Goal: Task Accomplishment & Management: Manage account settings

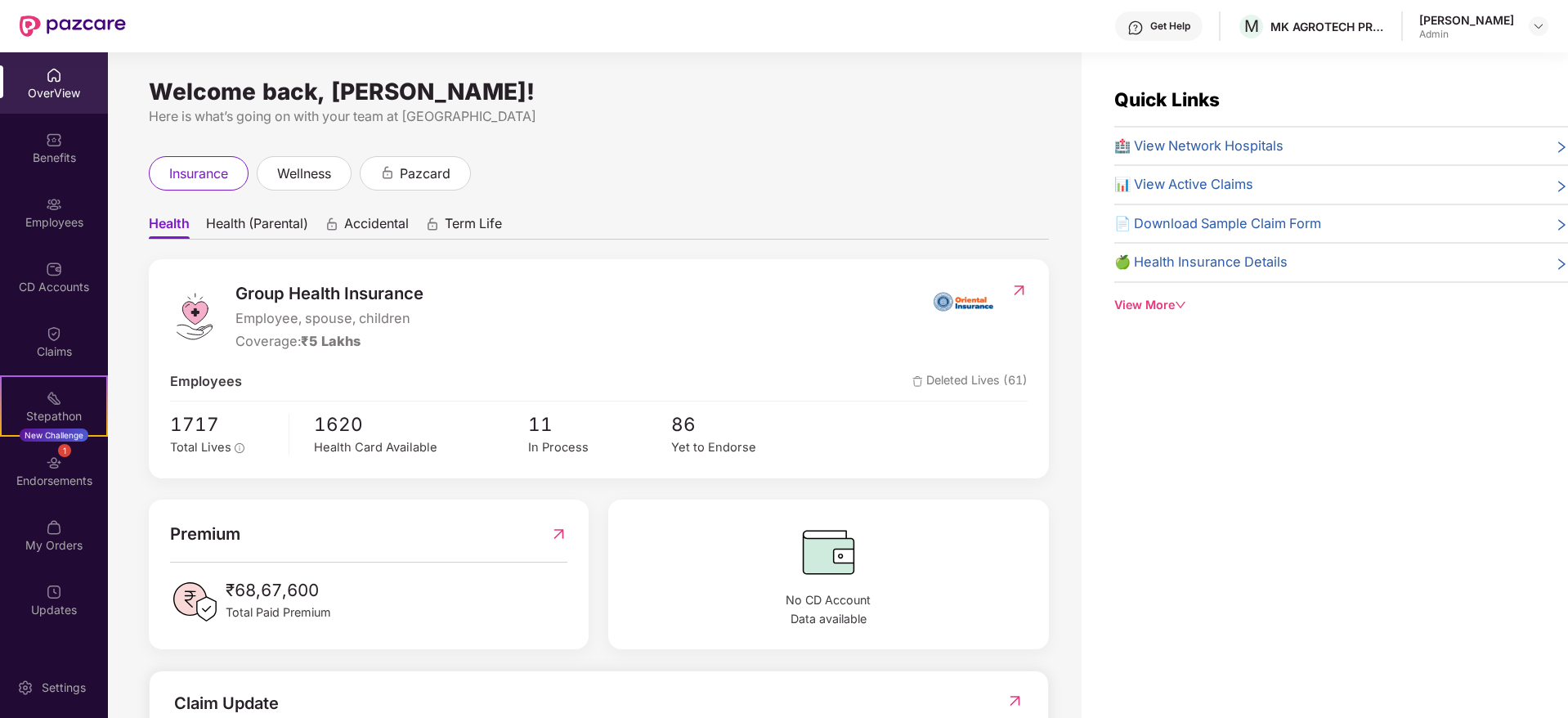
click at [56, 219] on div "Employees" at bounding box center [53, 222] width 107 height 16
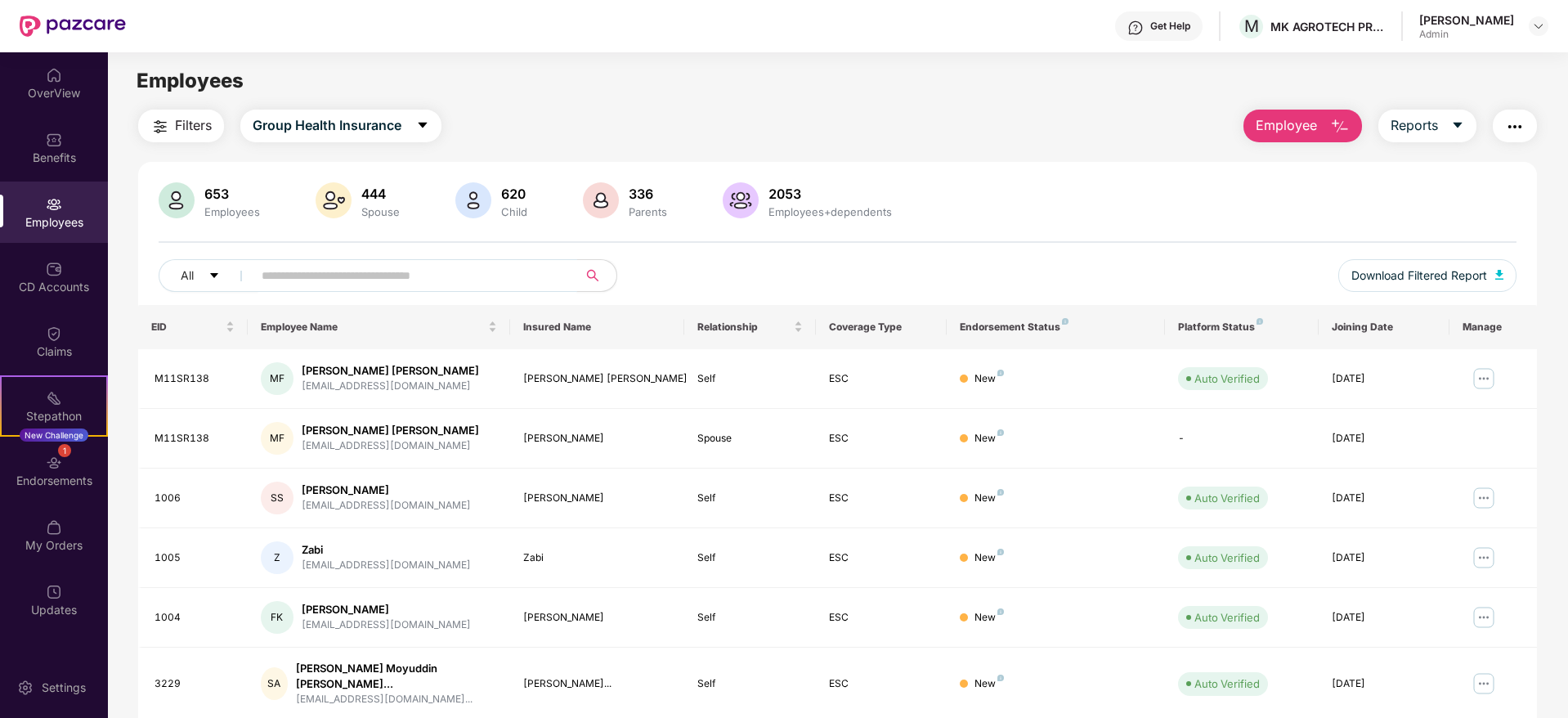
click at [336, 268] on input "text" at bounding box center [408, 276] width 293 height 24
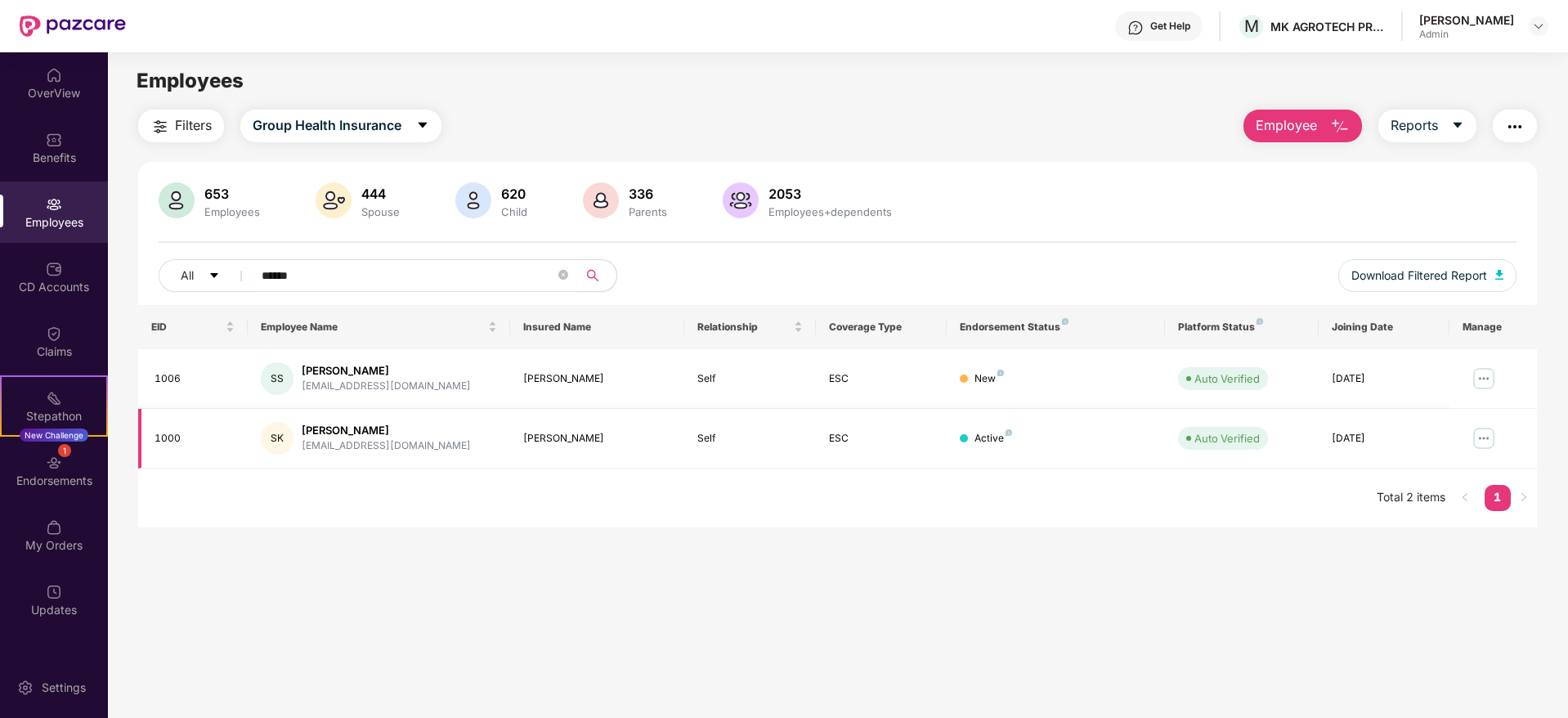
type input "******"
click at [1482, 438] on img at bounding box center [1484, 438] width 26 height 26
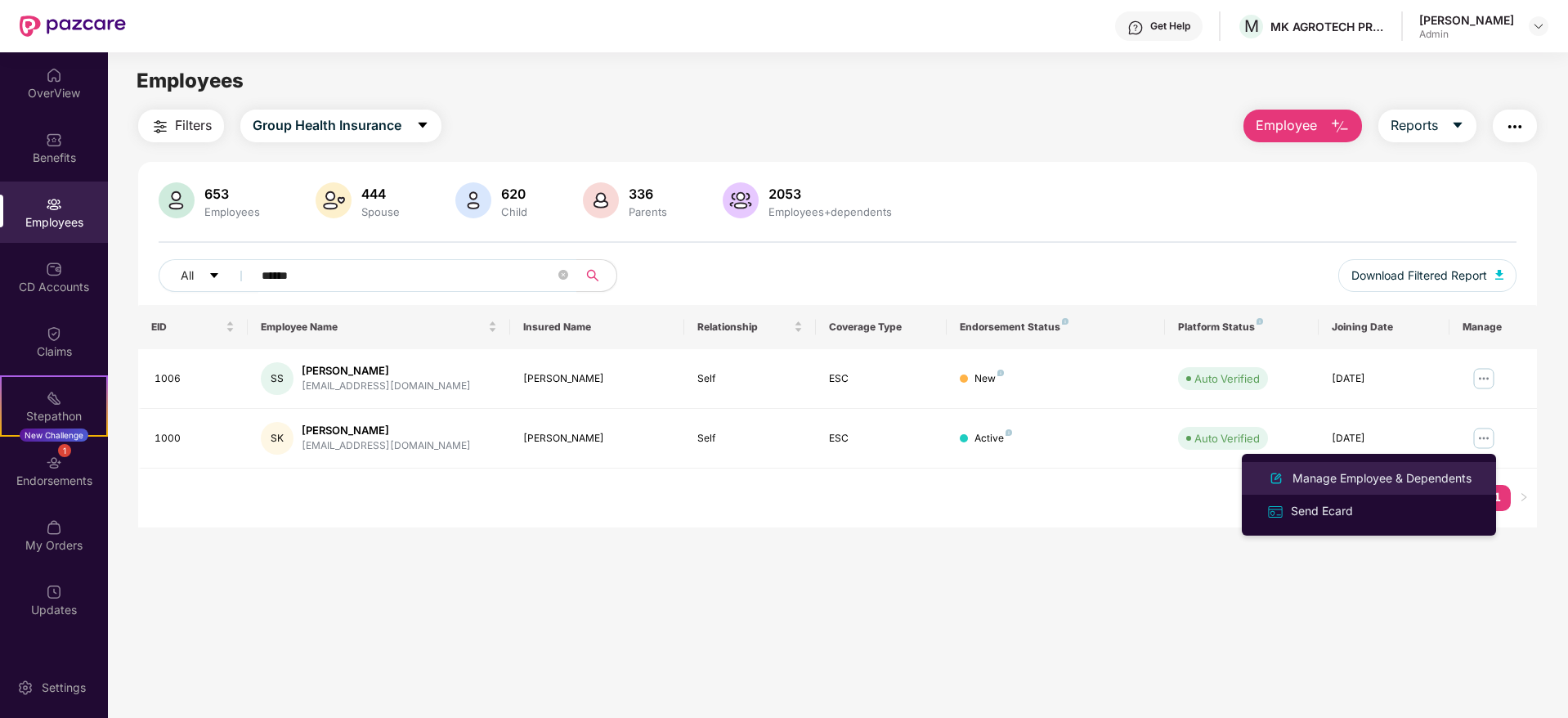
click at [1340, 487] on div "Manage Employee & Dependents" at bounding box center [1382, 478] width 186 height 18
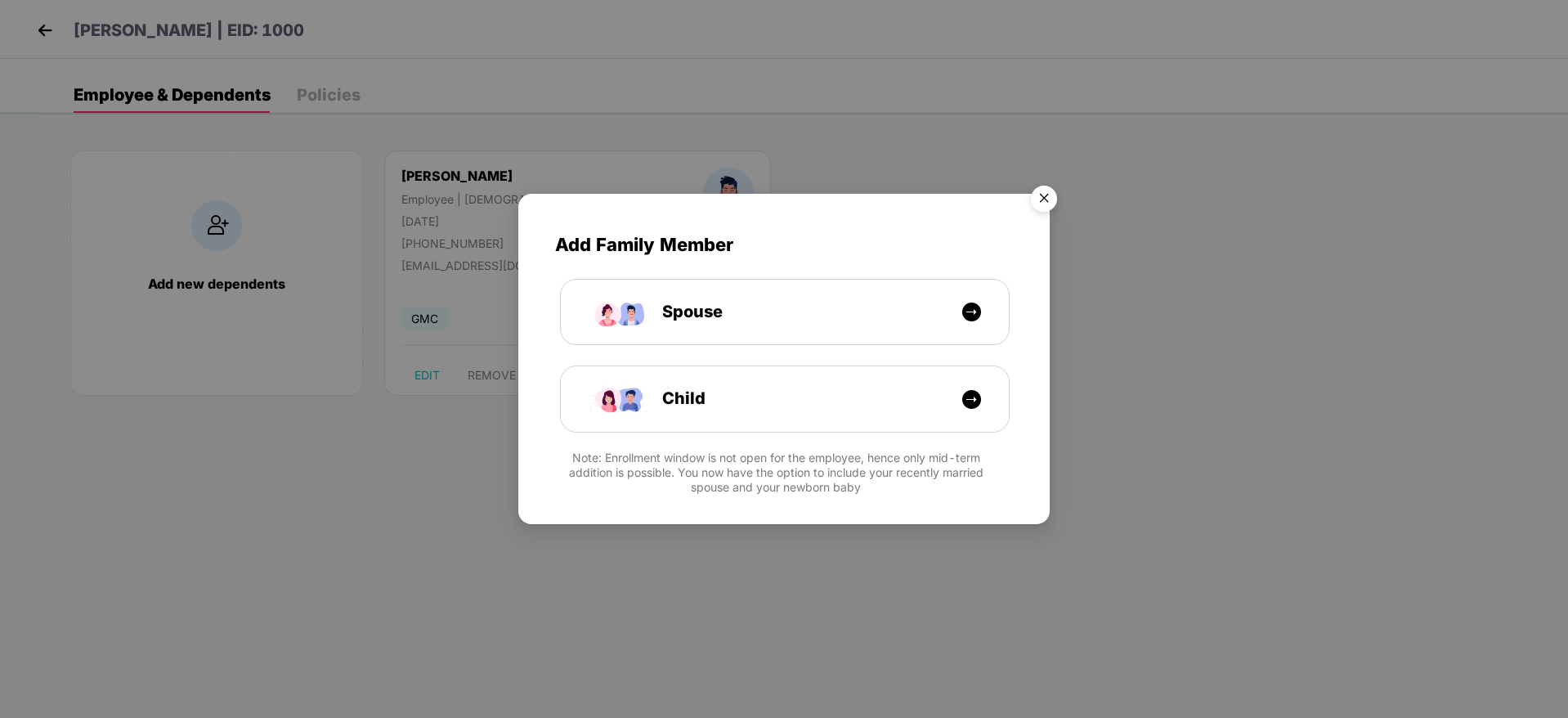
click at [1045, 199] on img "Close" at bounding box center [1044, 201] width 46 height 46
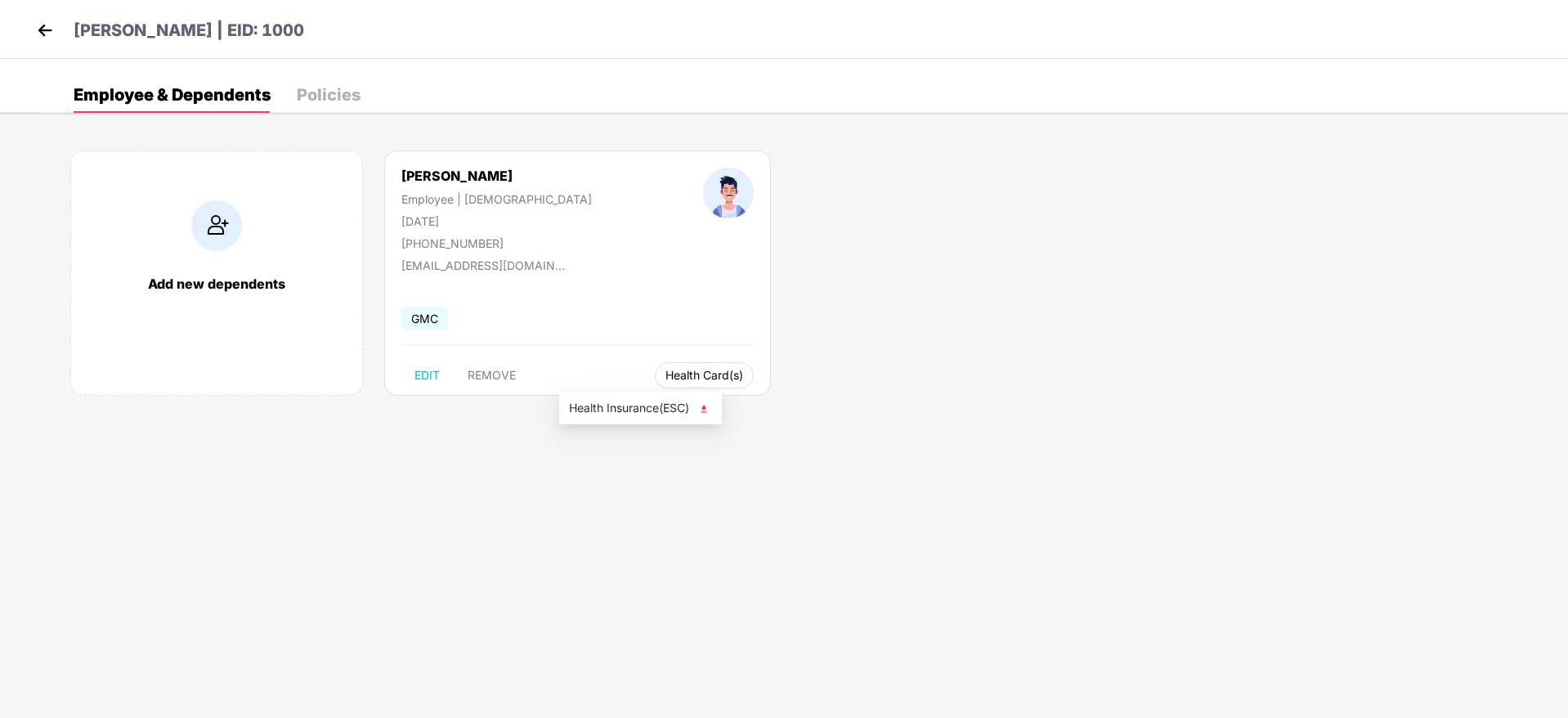
click at [665, 376] on span "Health Card(s)" at bounding box center [704, 375] width 78 height 8
click at [637, 405] on span "Health Insurance(ESC)" at bounding box center [640, 408] width 143 height 18
click at [45, 25] on img at bounding box center [45, 30] width 24 height 24
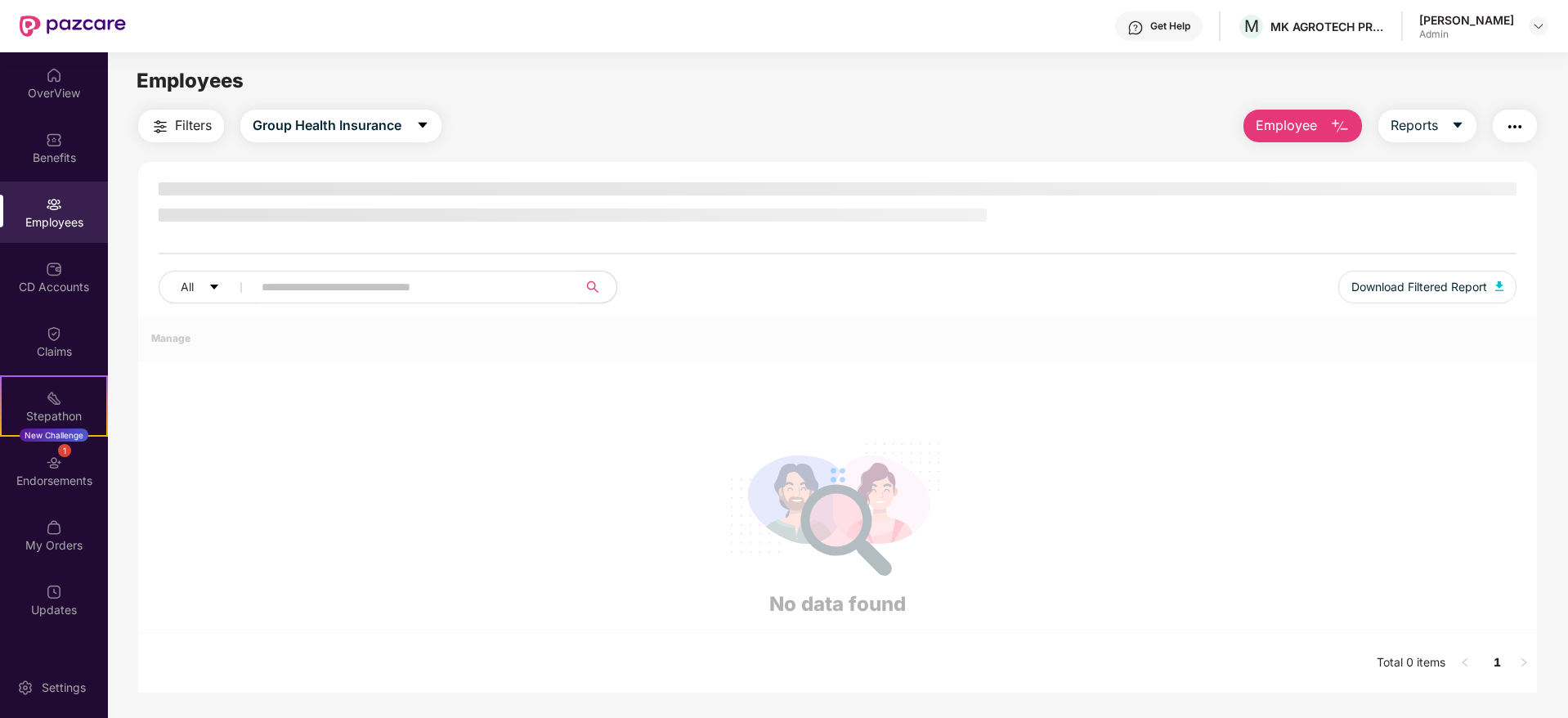
click at [430, 278] on input "text" at bounding box center [408, 287] width 293 height 24
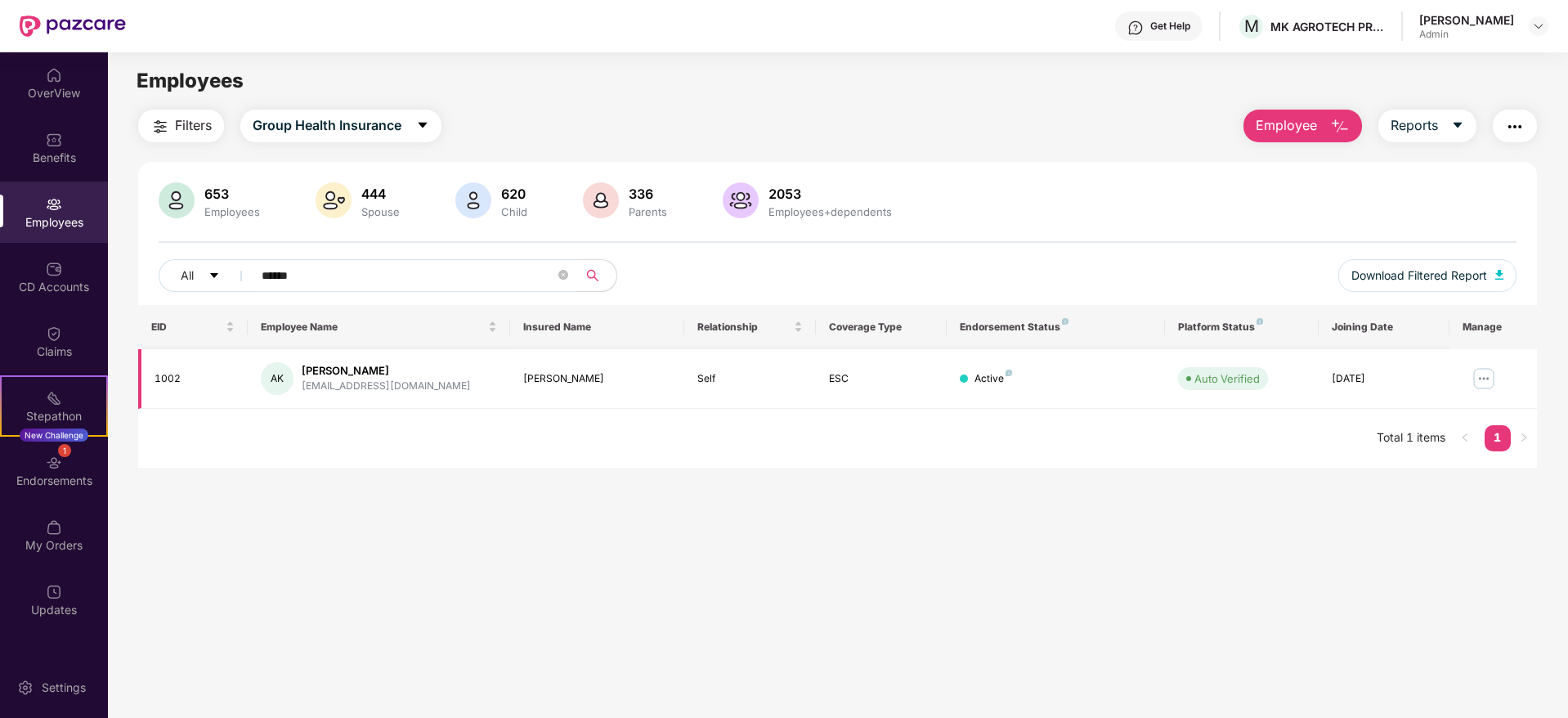
type input "******"
click at [1475, 382] on img at bounding box center [1484, 379] width 26 height 26
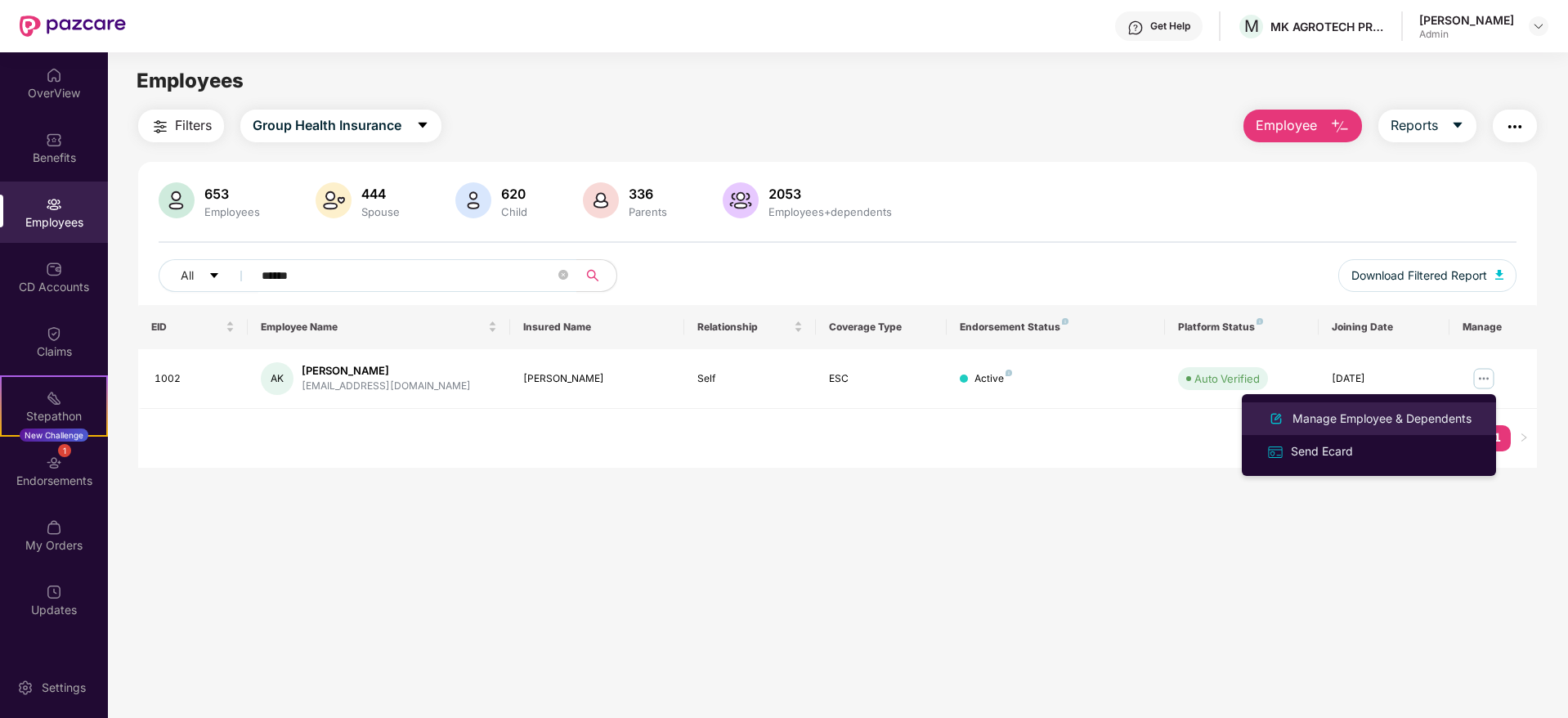
click at [1425, 419] on div "Manage Employee & Dependents" at bounding box center [1382, 418] width 186 height 18
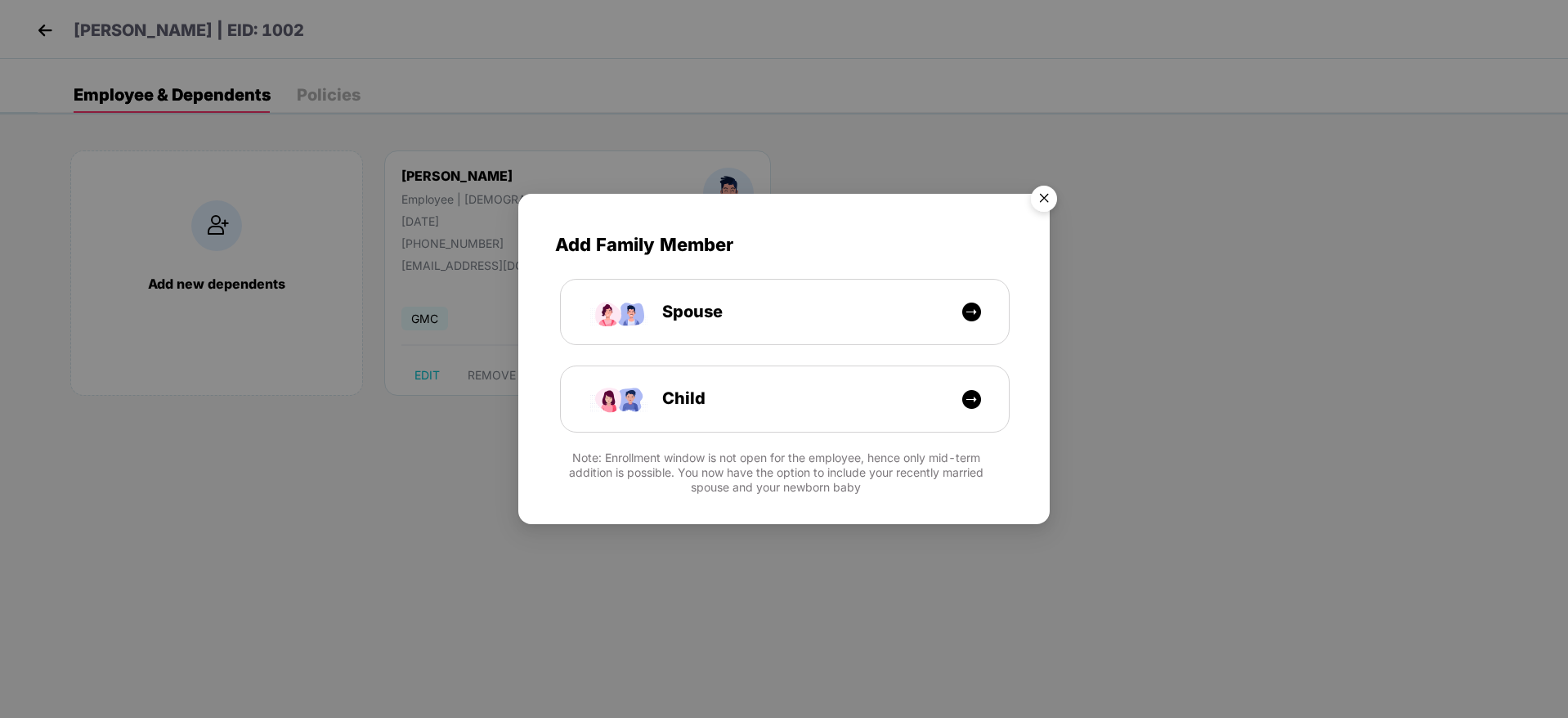
click at [1049, 187] on img "Close" at bounding box center [1044, 201] width 46 height 46
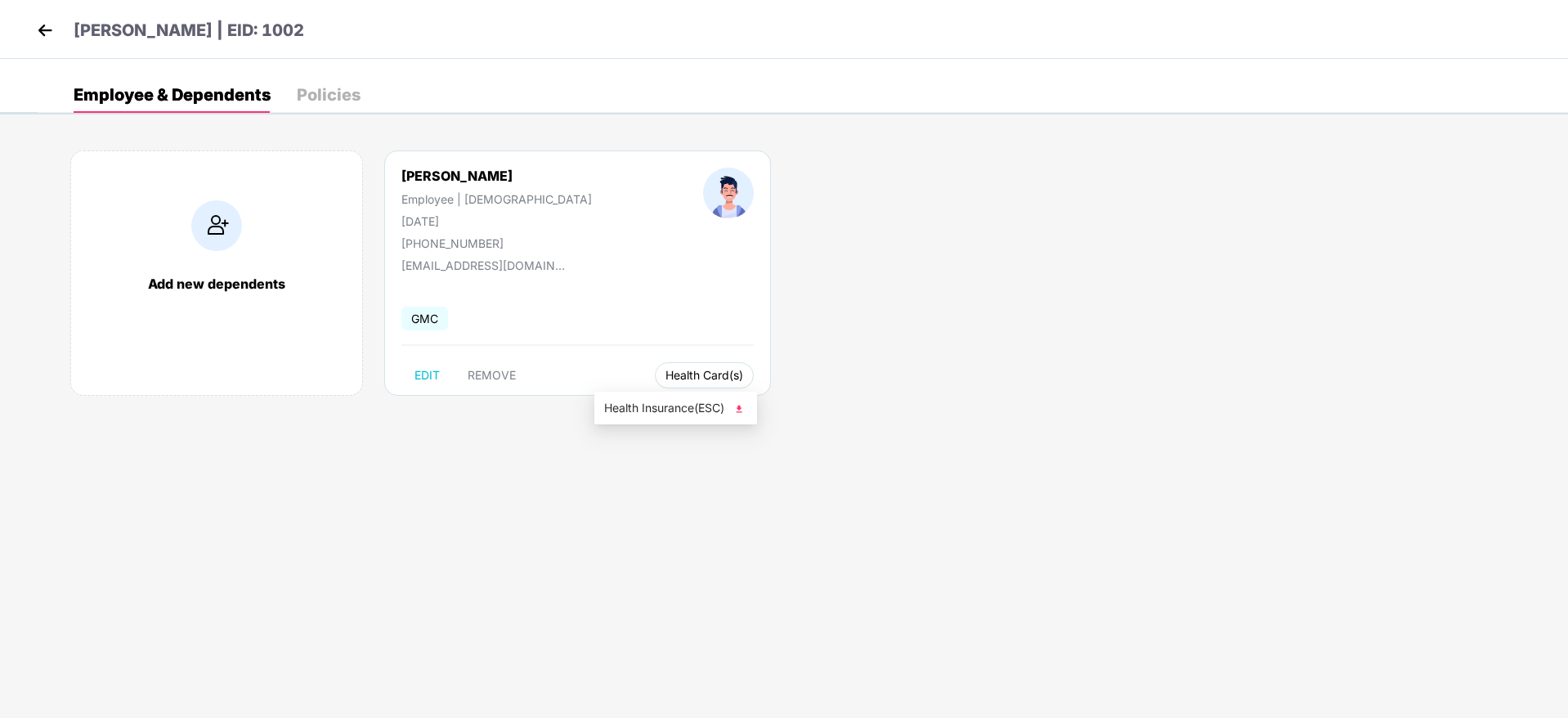
click at [670, 366] on button "Health Card(s)" at bounding box center [705, 376] width 99 height 26
click at [689, 417] on li "Health Insurance(ESC)" at bounding box center [676, 409] width 163 height 26
click at [42, 22] on img at bounding box center [45, 30] width 24 height 24
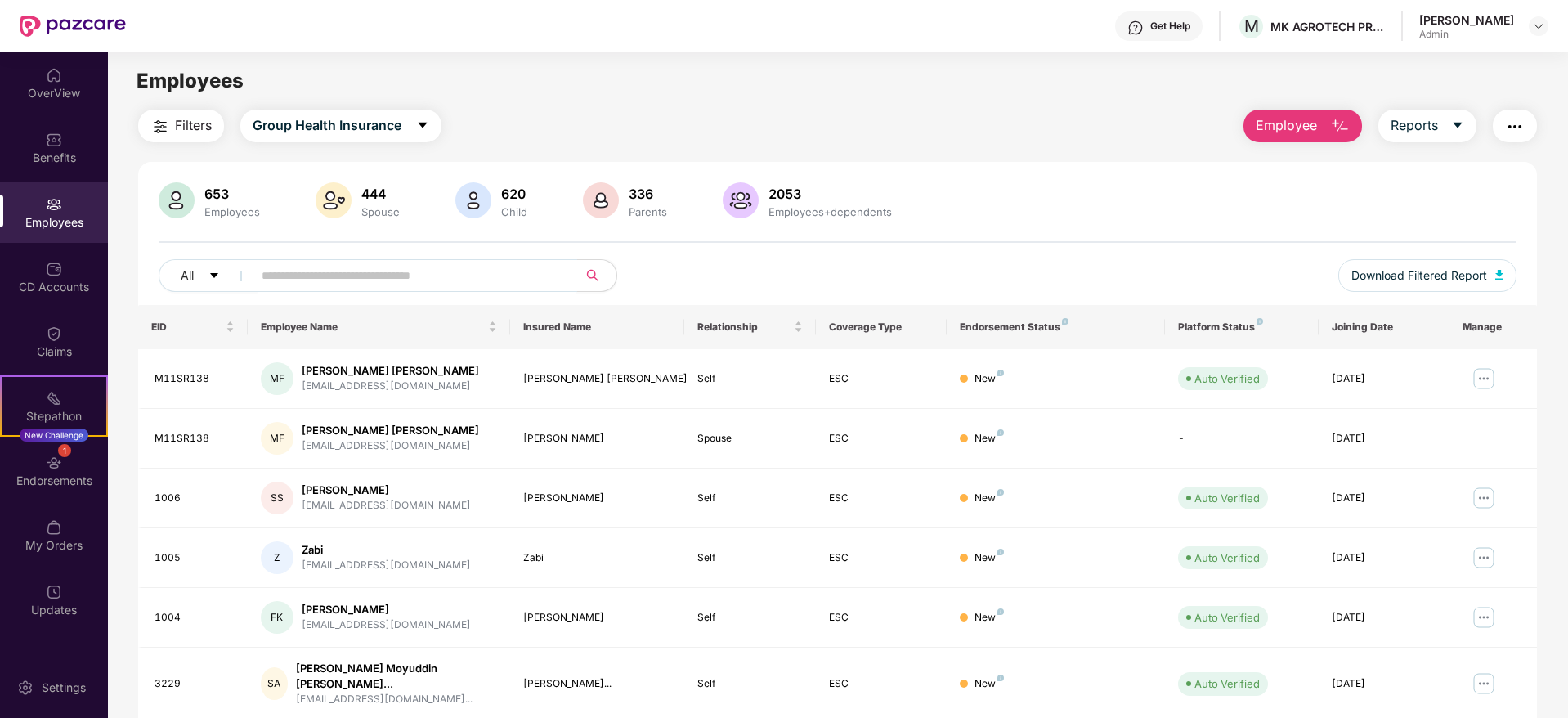
click at [375, 278] on input "text" at bounding box center [408, 276] width 293 height 24
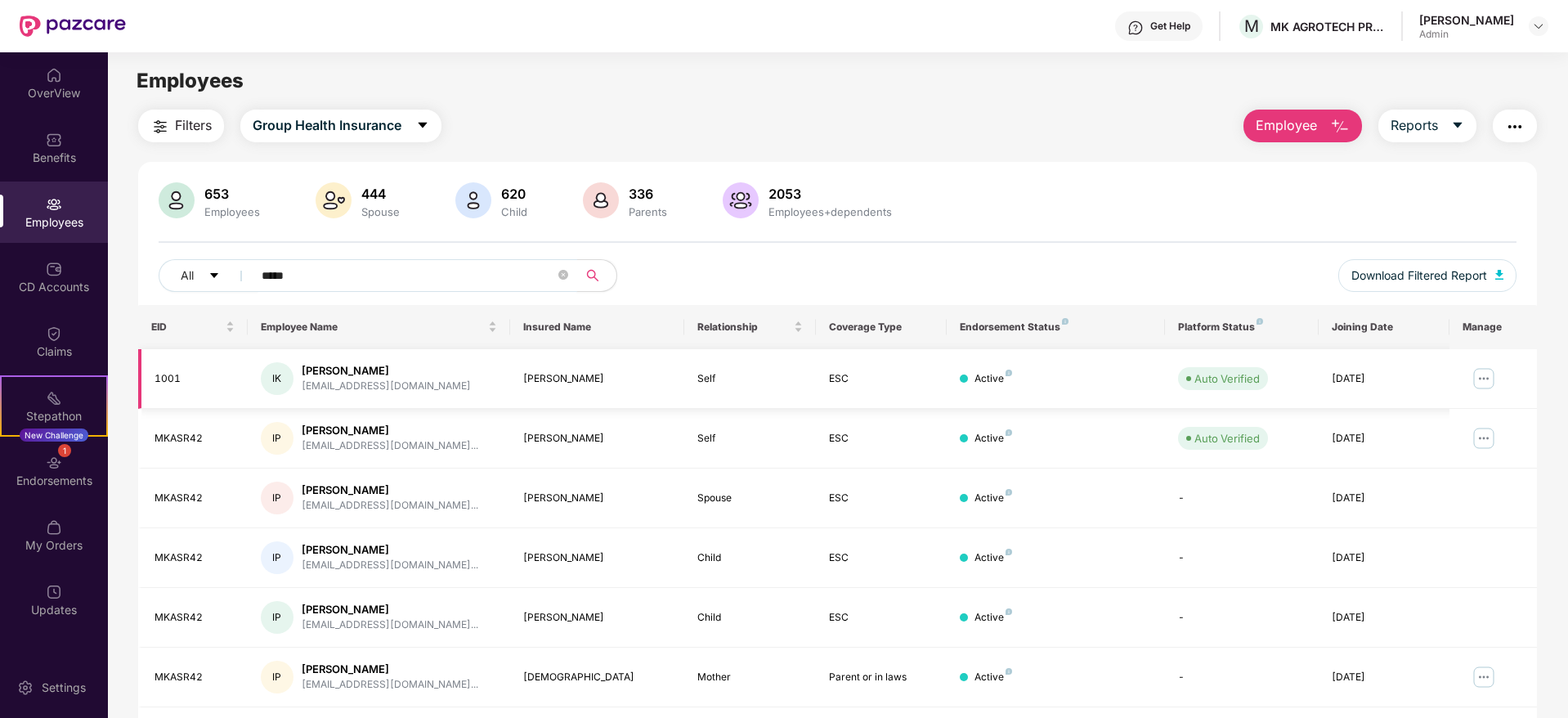
type input "*****"
click at [1483, 371] on img at bounding box center [1484, 379] width 26 height 26
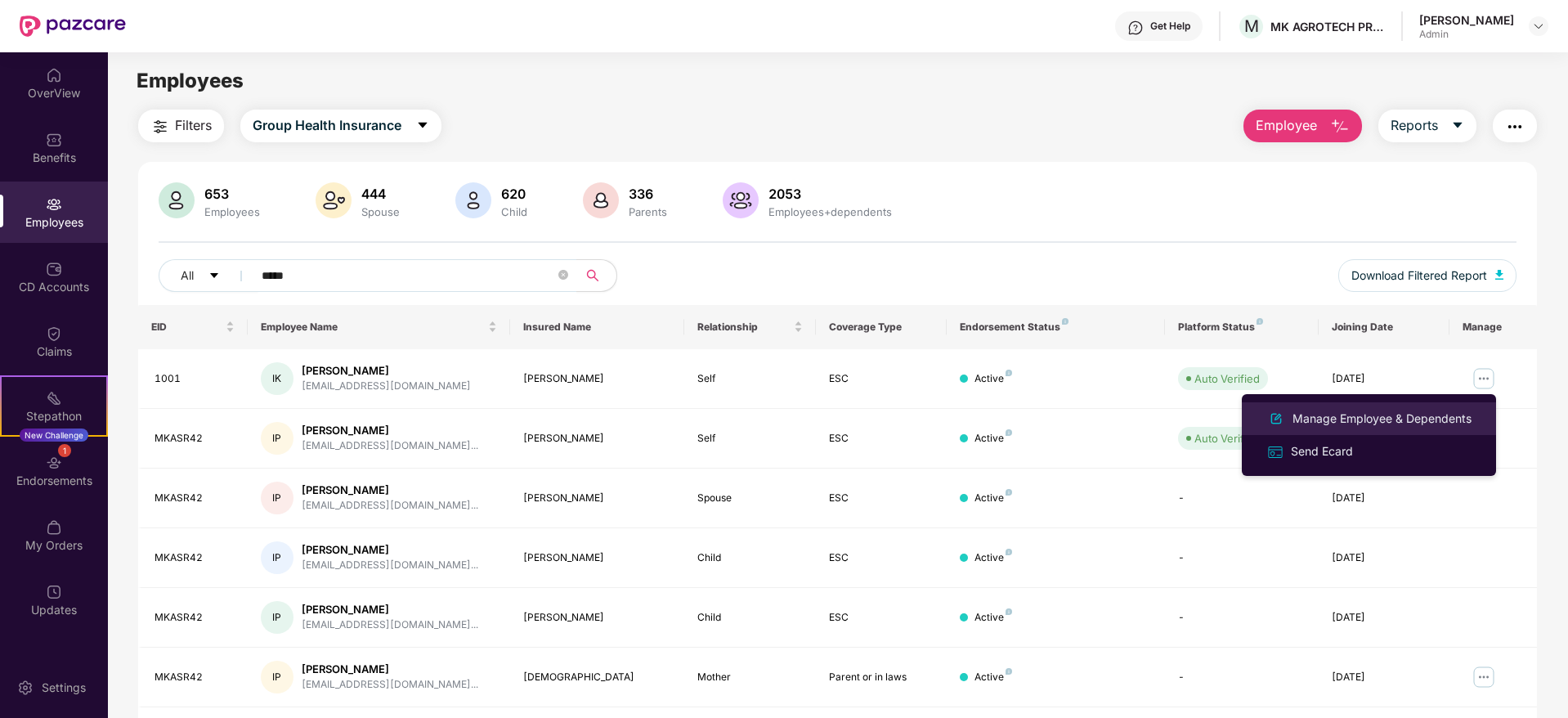
click at [1395, 422] on div "Manage Employee & Dependents" at bounding box center [1382, 418] width 186 height 18
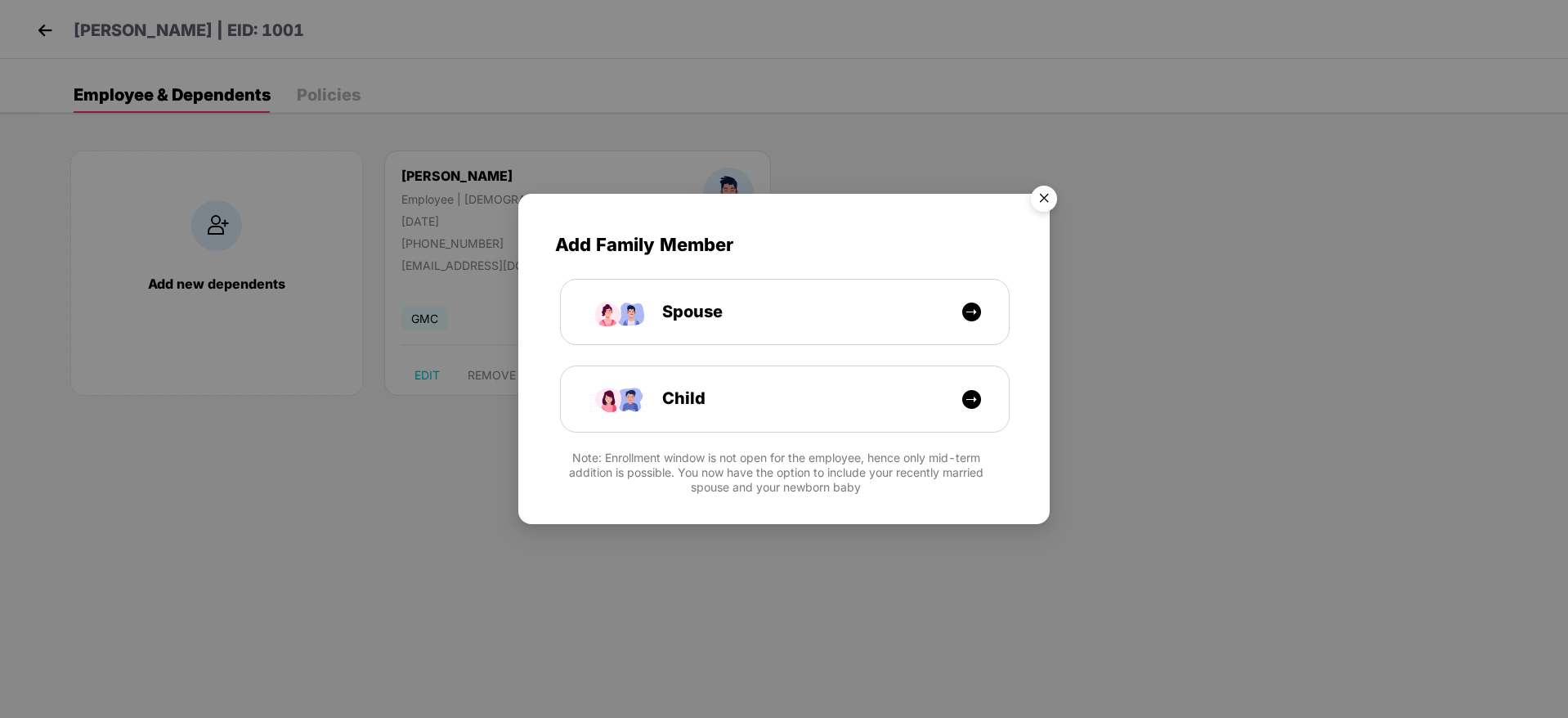
click at [1053, 197] on img "Close" at bounding box center [1044, 201] width 46 height 46
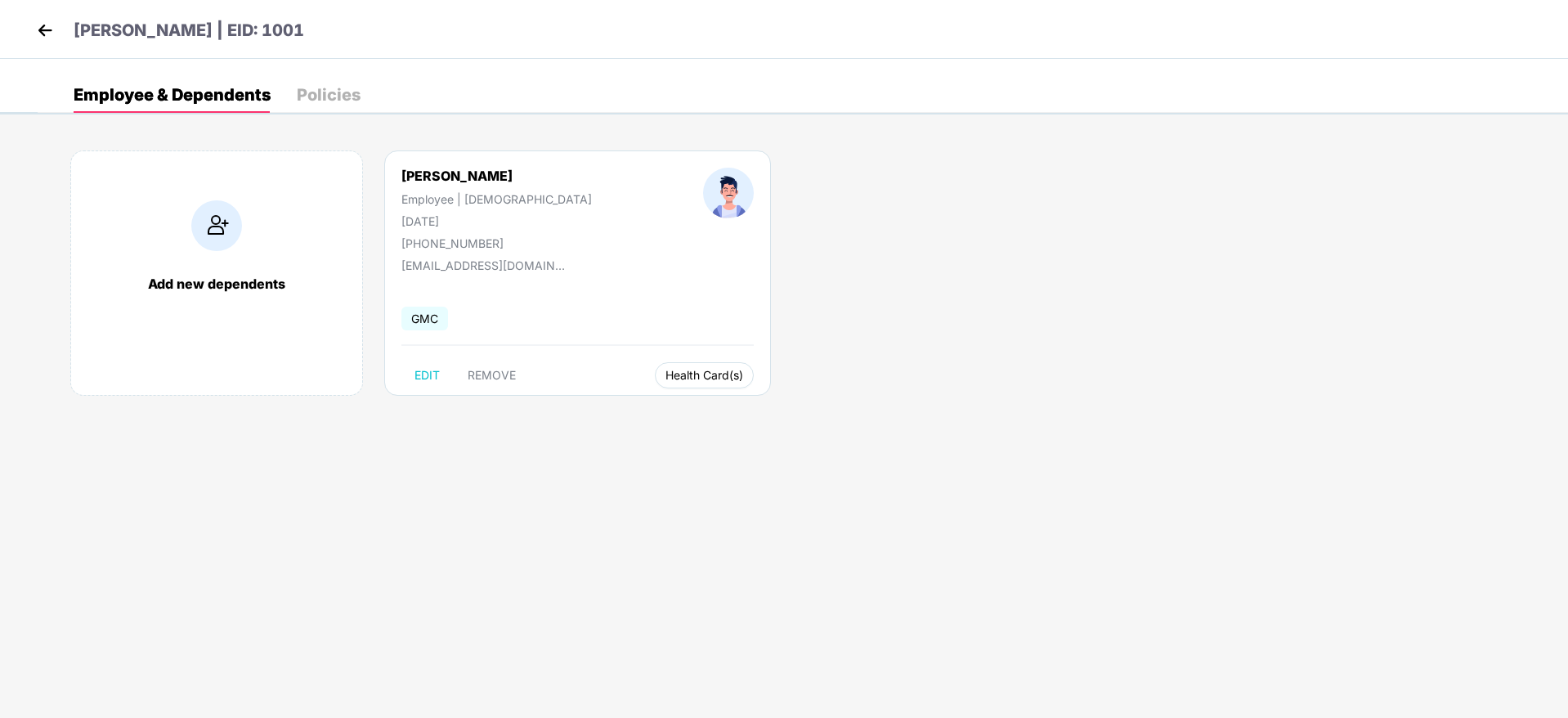
click at [665, 371] on span "Health Card(s)" at bounding box center [704, 375] width 78 height 8
click at [637, 406] on div "Add new dependents [PERSON_NAME] Employee | [DEMOGRAPHIC_DATA] [DATE] [PHONE_NU…" at bounding box center [803, 281] width 1531 height 310
click at [655, 382] on button "Health Card(s)" at bounding box center [705, 376] width 99 height 26
click at [640, 405] on span "Health Insurance(ESC)" at bounding box center [640, 408] width 143 height 18
click at [42, 34] on img at bounding box center [45, 30] width 24 height 24
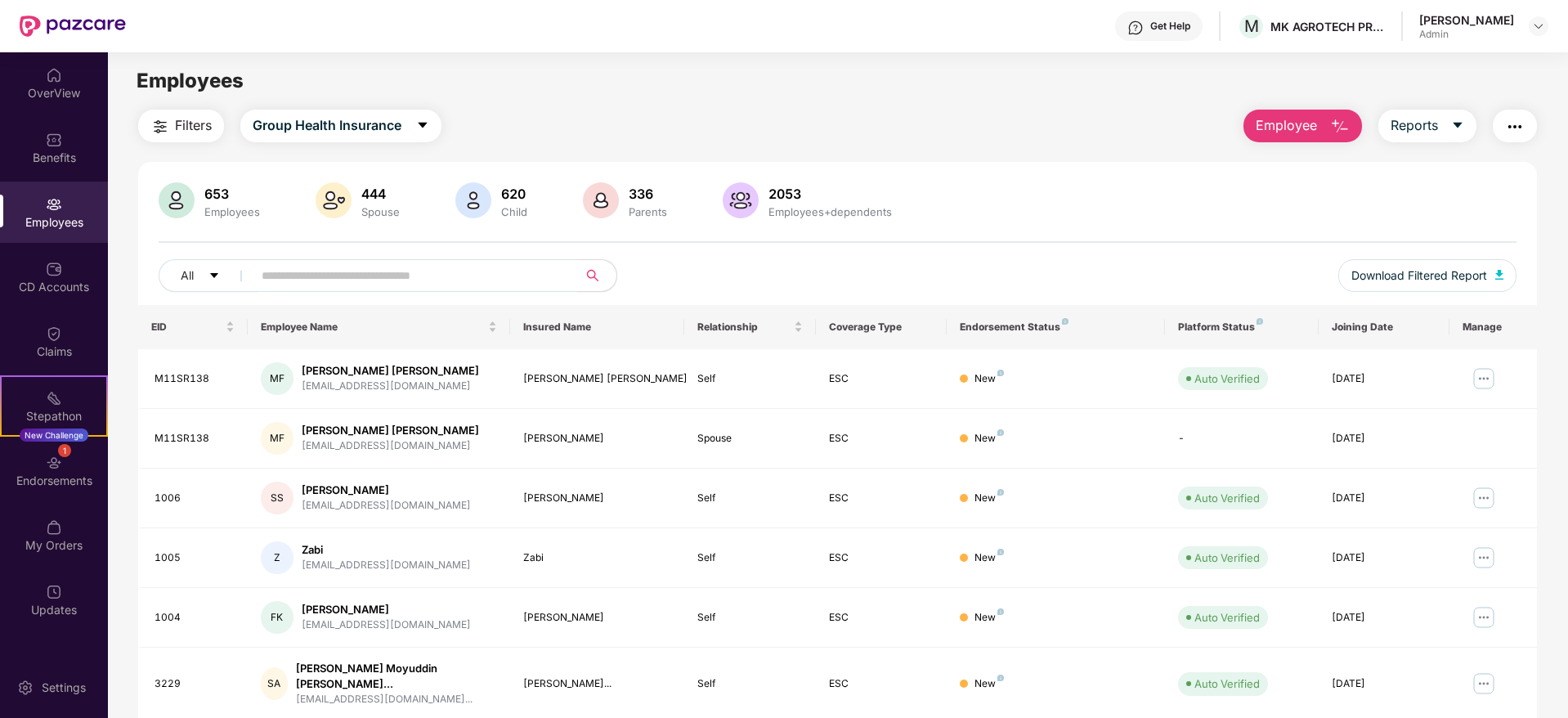
click at [402, 277] on input "text" at bounding box center [408, 276] width 293 height 24
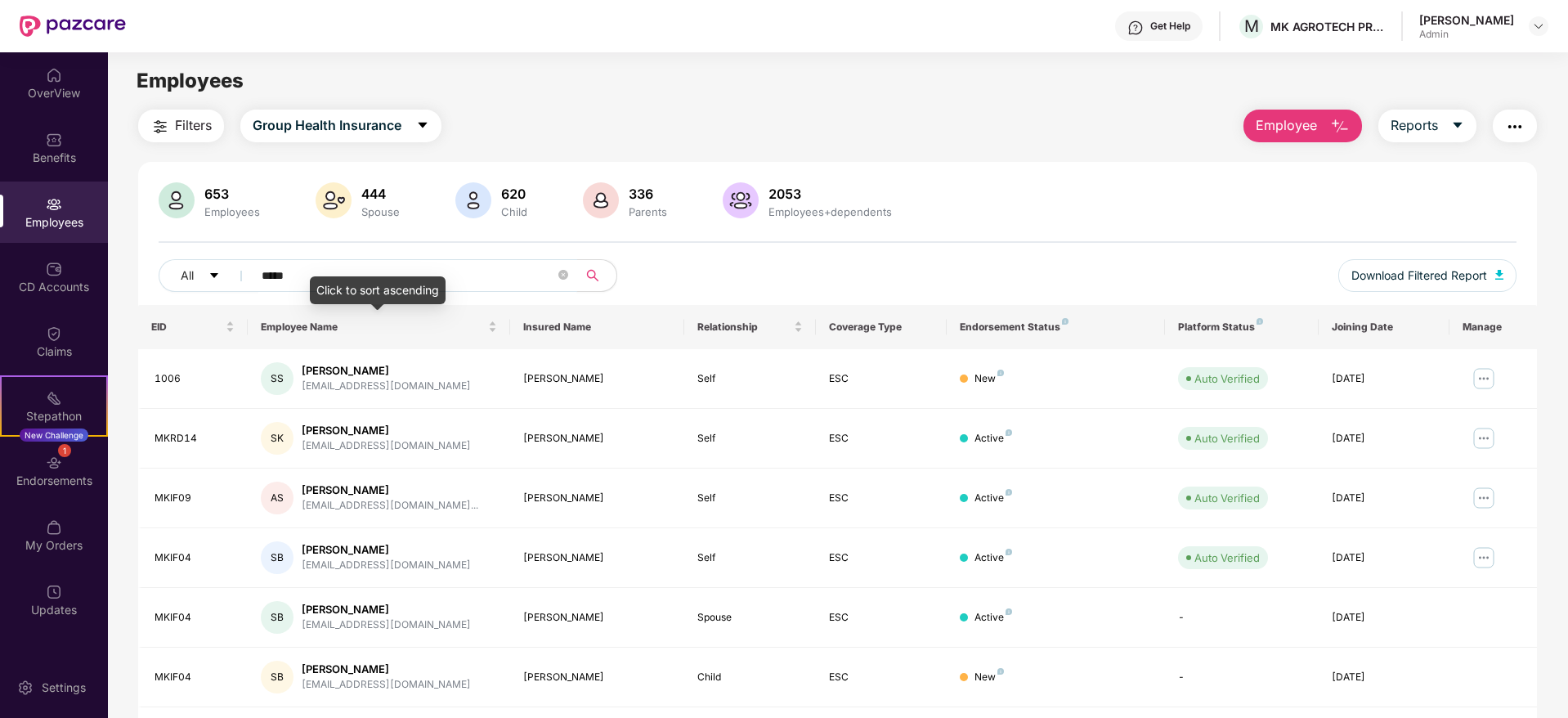
click at [436, 279] on div "Click to sort ascending" at bounding box center [378, 291] width 135 height 28
click at [436, 279] on div "Click to sort descending" at bounding box center [377, 291] width 143 height 28
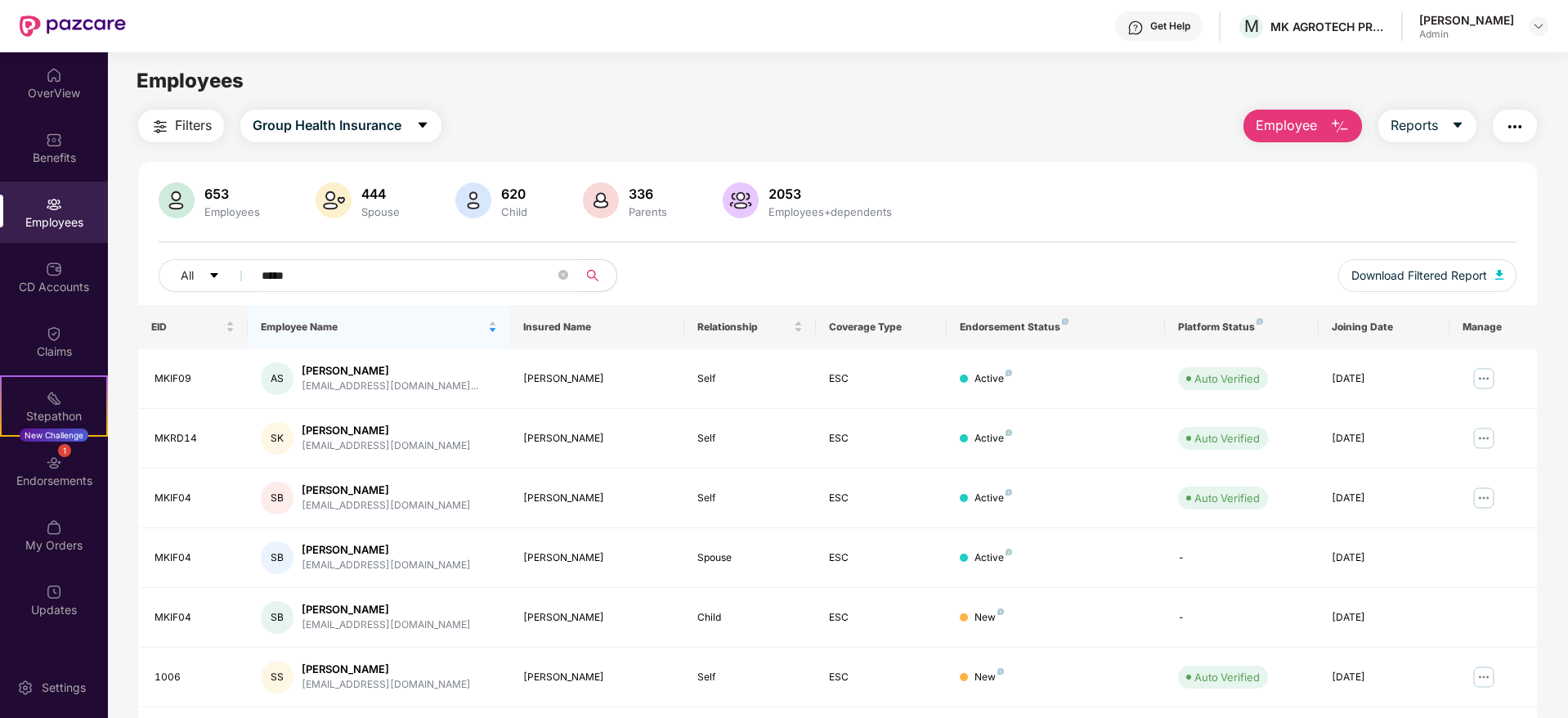
click at [480, 275] on input "*****" at bounding box center [408, 276] width 293 height 24
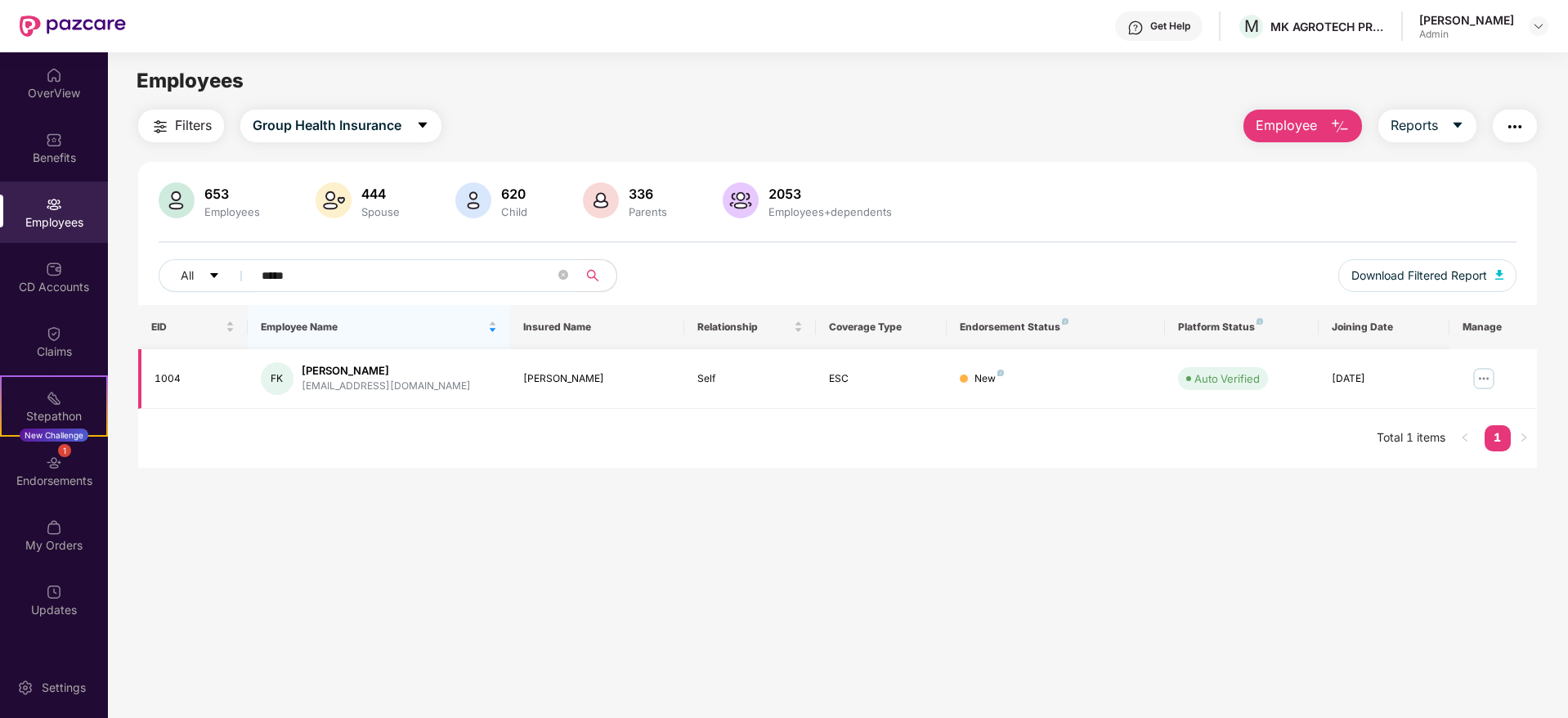
type input "*****"
click at [1488, 383] on img at bounding box center [1484, 379] width 26 height 26
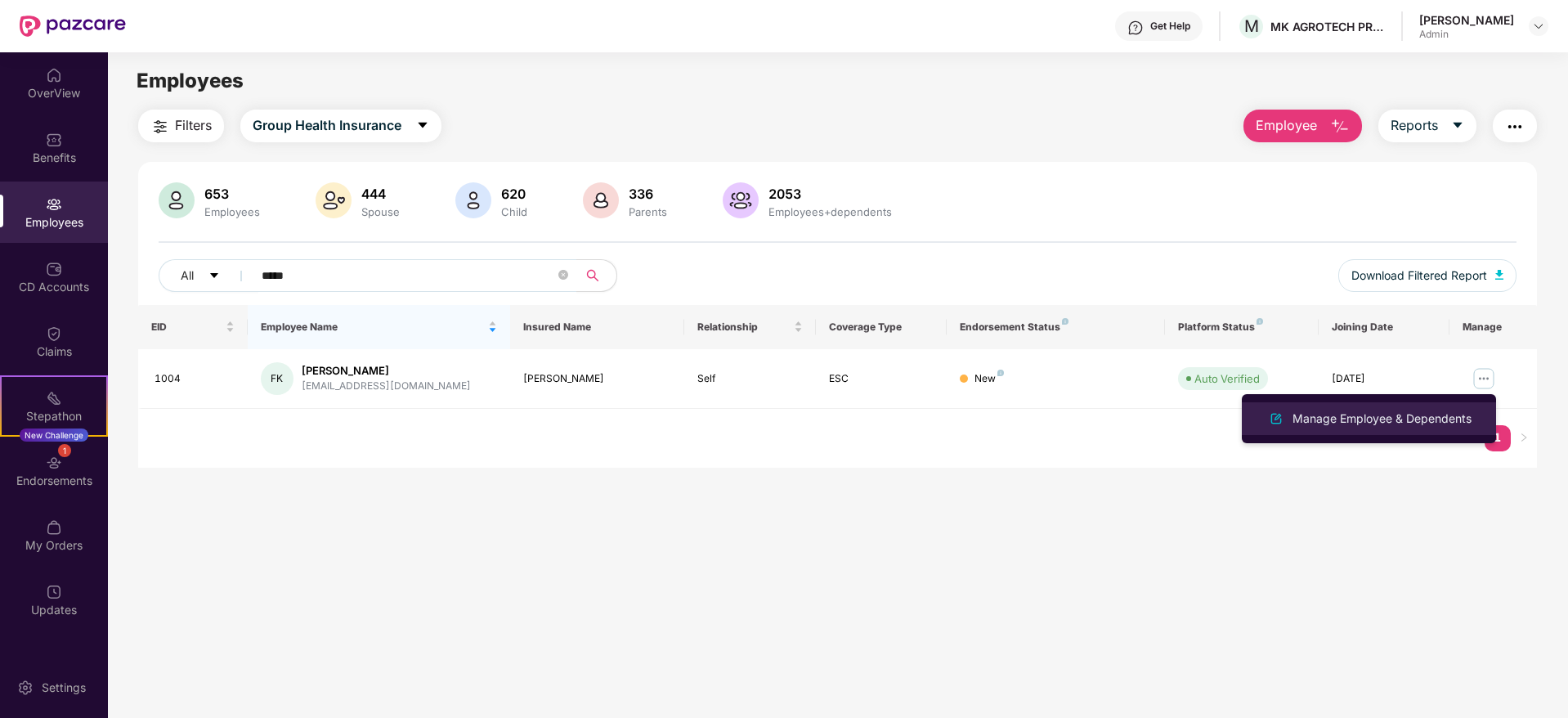
click at [1310, 421] on div "Manage Employee & Dependents" at bounding box center [1382, 418] width 186 height 18
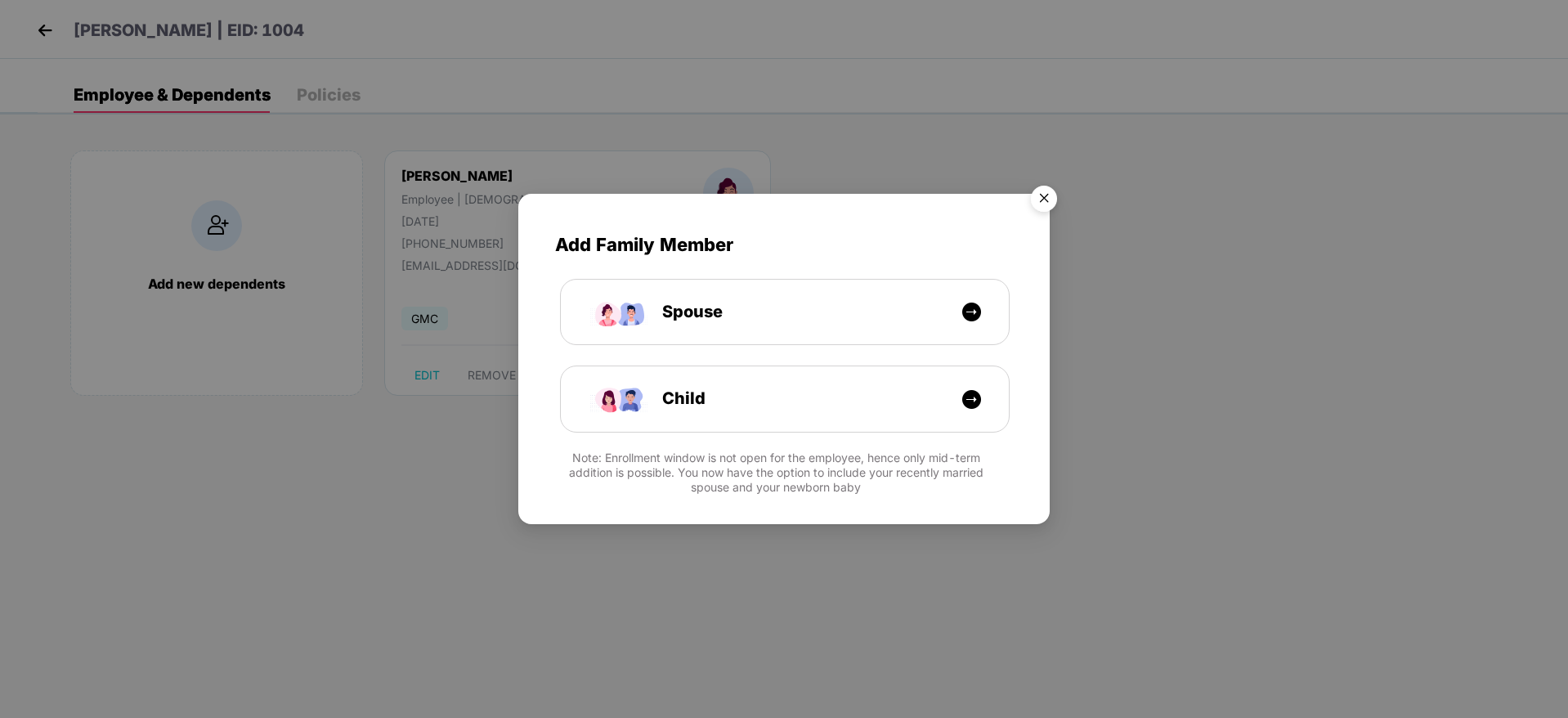
click at [1043, 199] on img "Close" at bounding box center [1044, 201] width 46 height 46
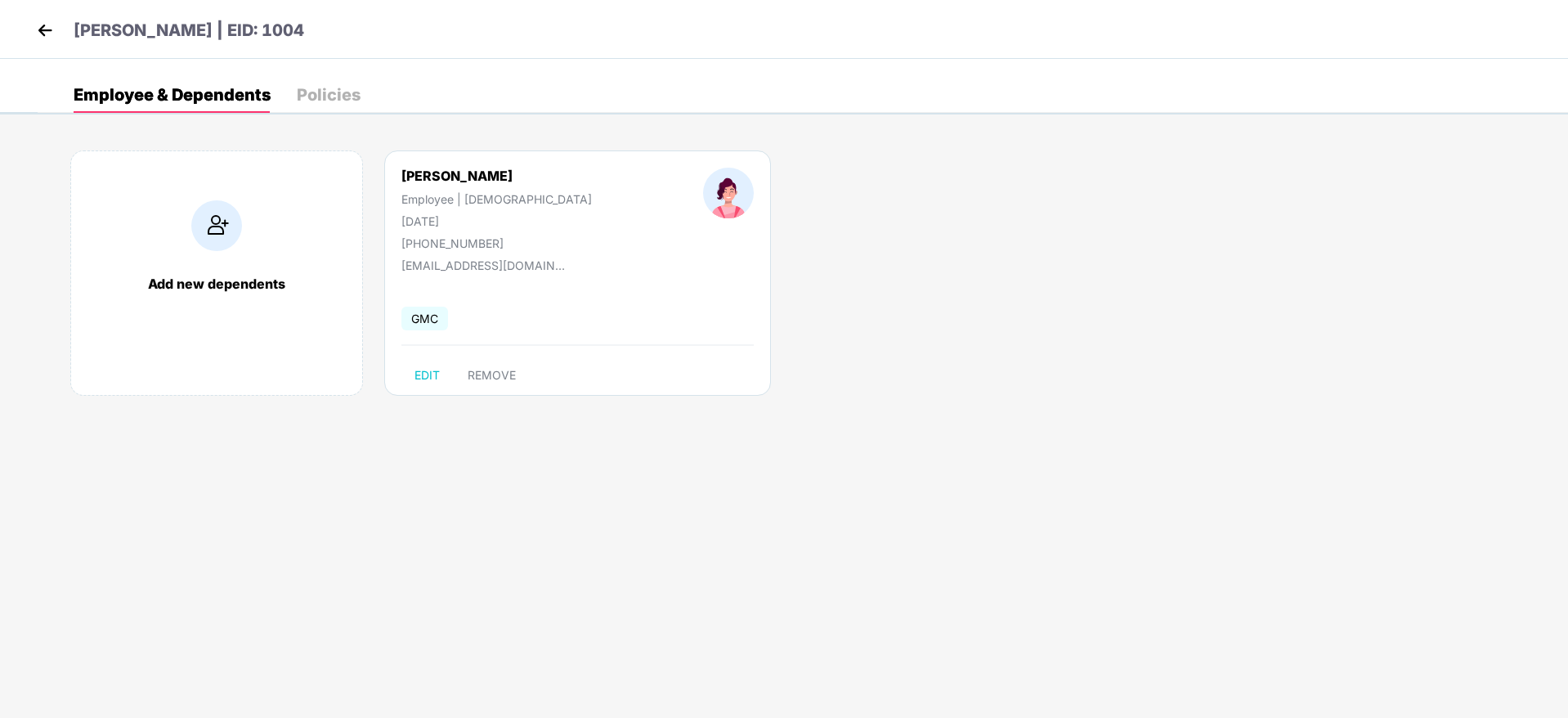
click at [51, 36] on img at bounding box center [45, 30] width 24 height 24
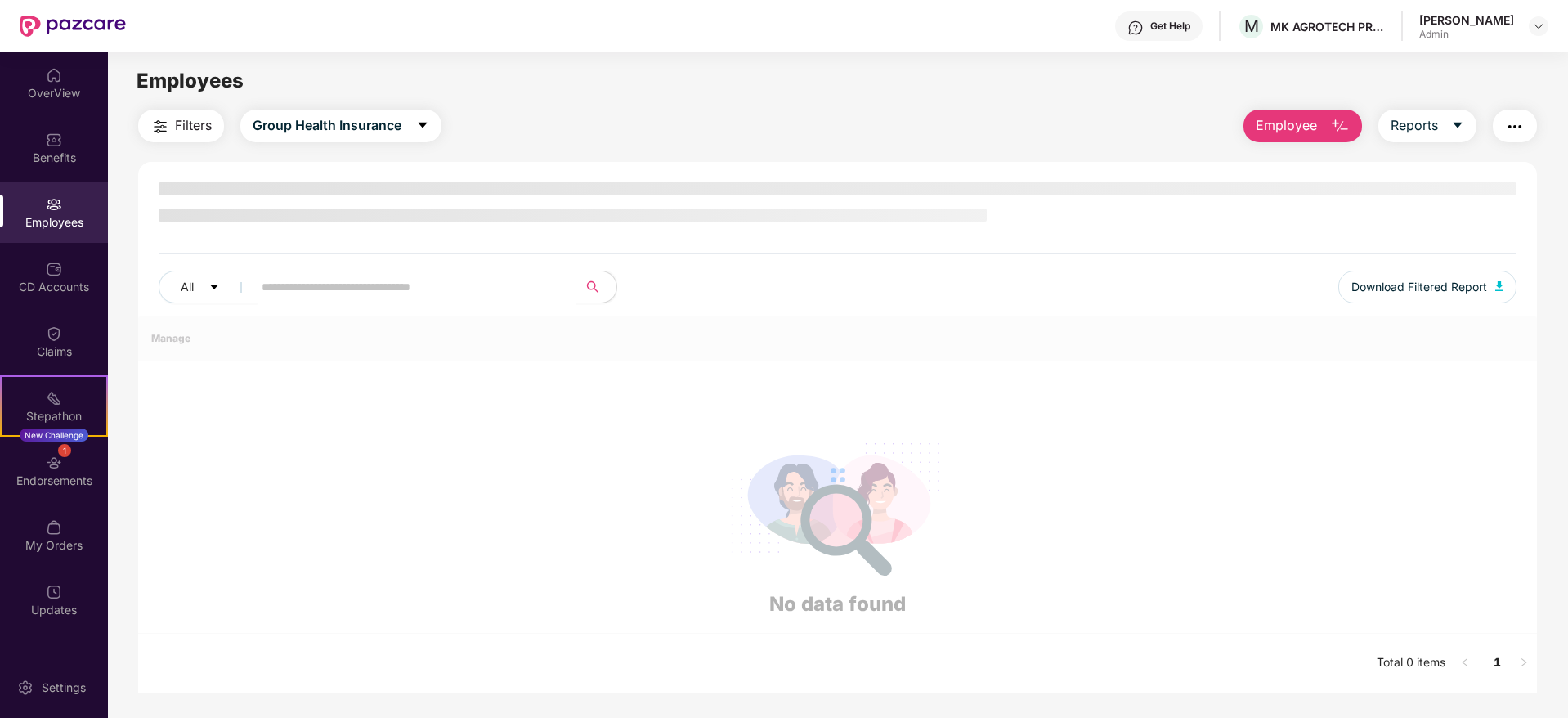
click at [425, 284] on input "text" at bounding box center [408, 287] width 293 height 24
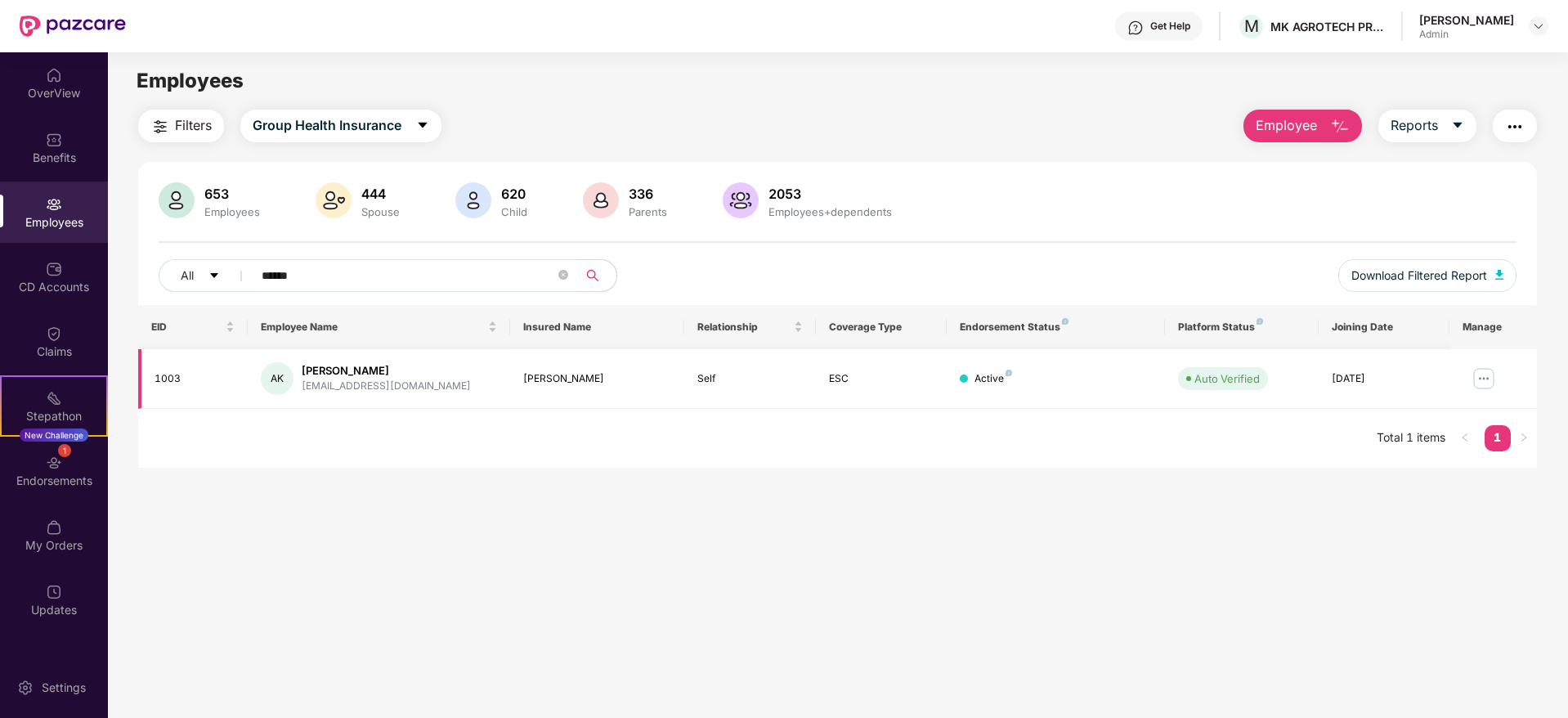
type input "******"
click at [1486, 374] on img at bounding box center [1484, 379] width 26 height 26
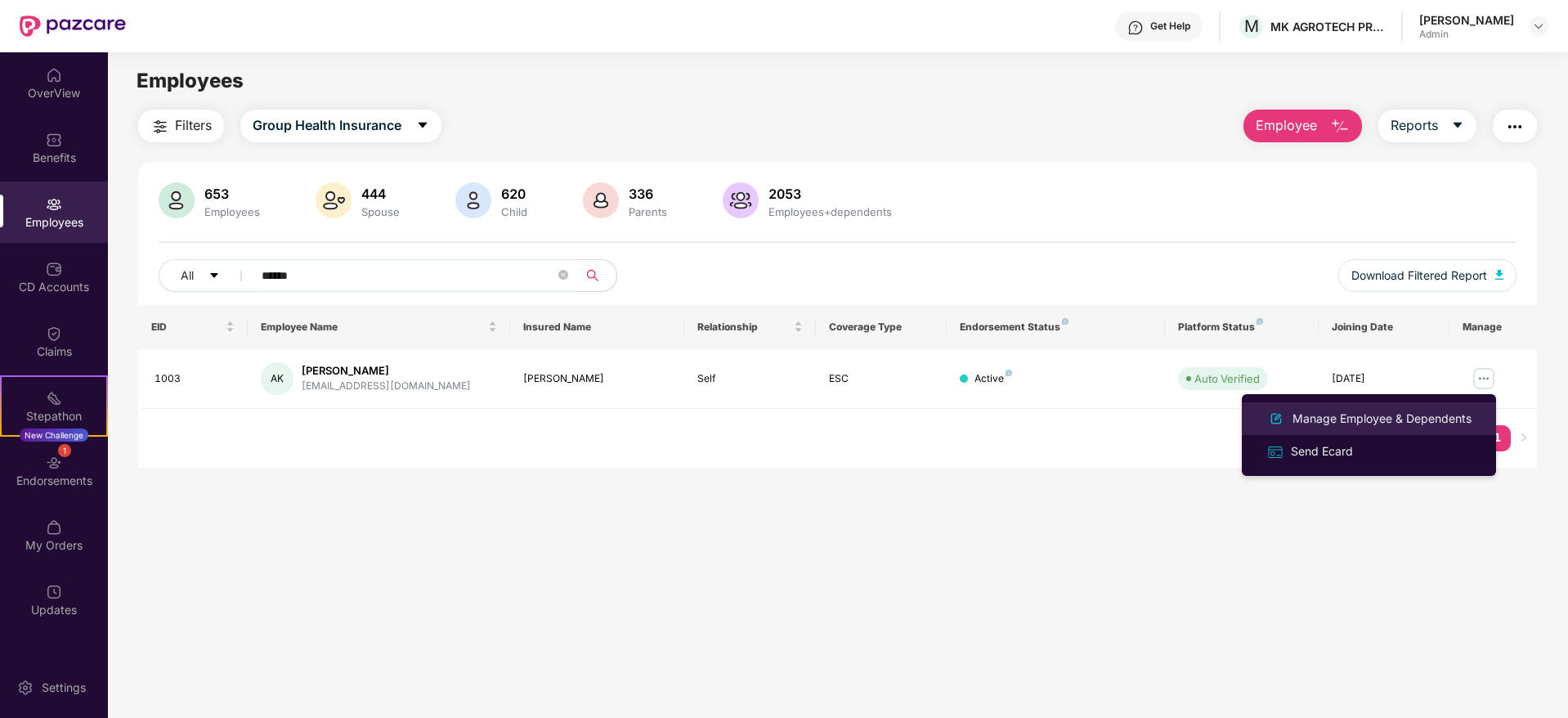
click at [1407, 420] on div "Manage Employee & Dependents" at bounding box center [1382, 418] width 186 height 18
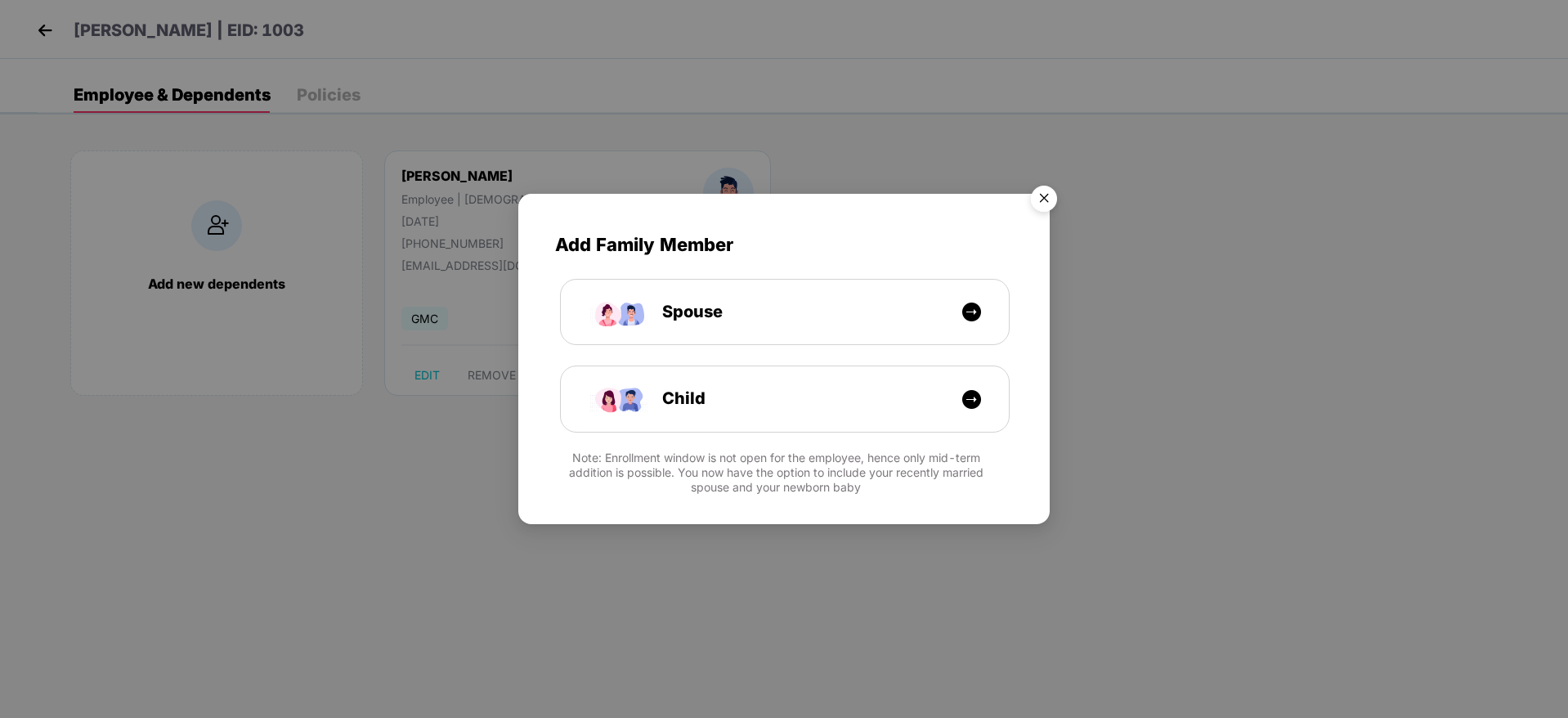
click at [1043, 197] on img "Close" at bounding box center [1044, 201] width 46 height 46
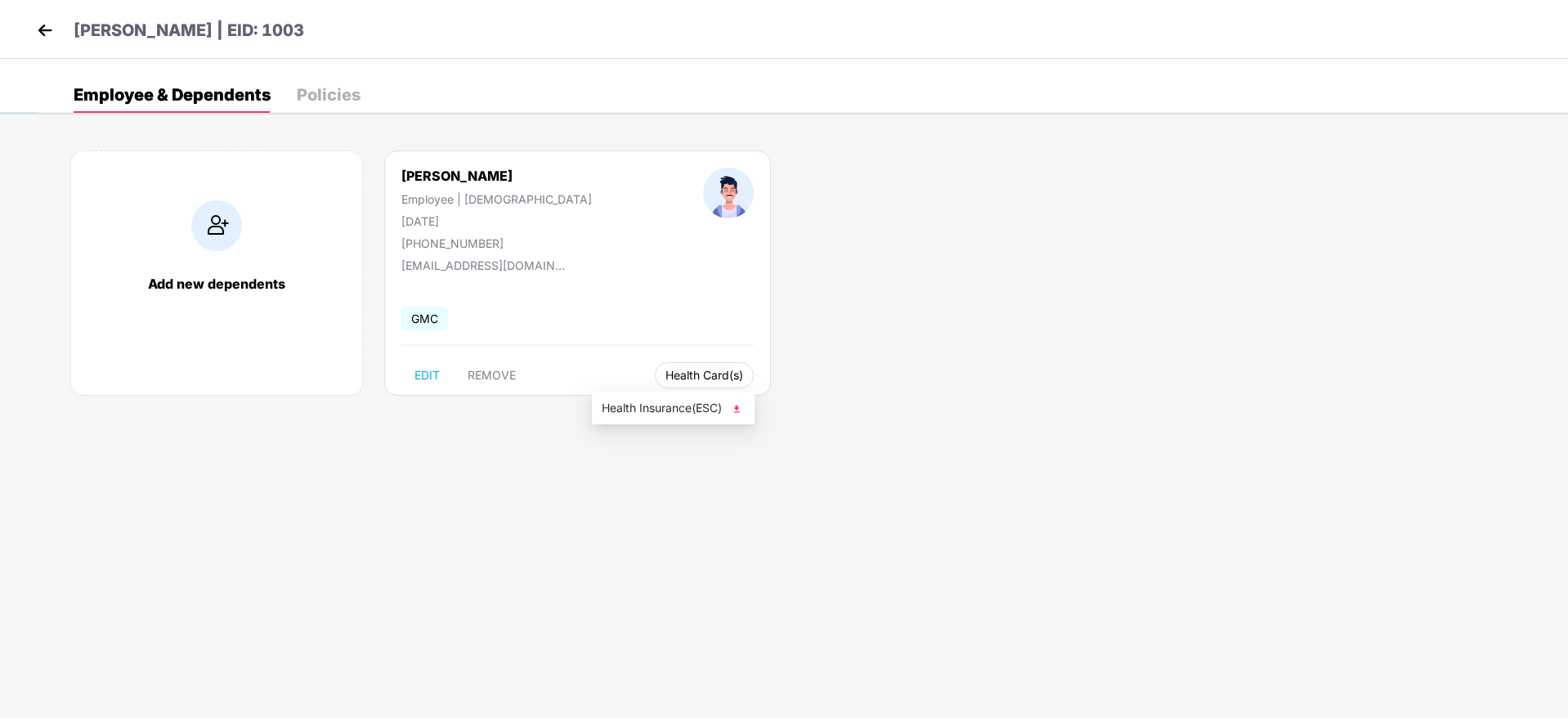
click at [671, 371] on span "Health Card(s)" at bounding box center [704, 375] width 78 height 8
click at [661, 420] on li "Health Insurance(ESC)" at bounding box center [673, 409] width 163 height 26
click at [36, 29] on img at bounding box center [45, 30] width 24 height 24
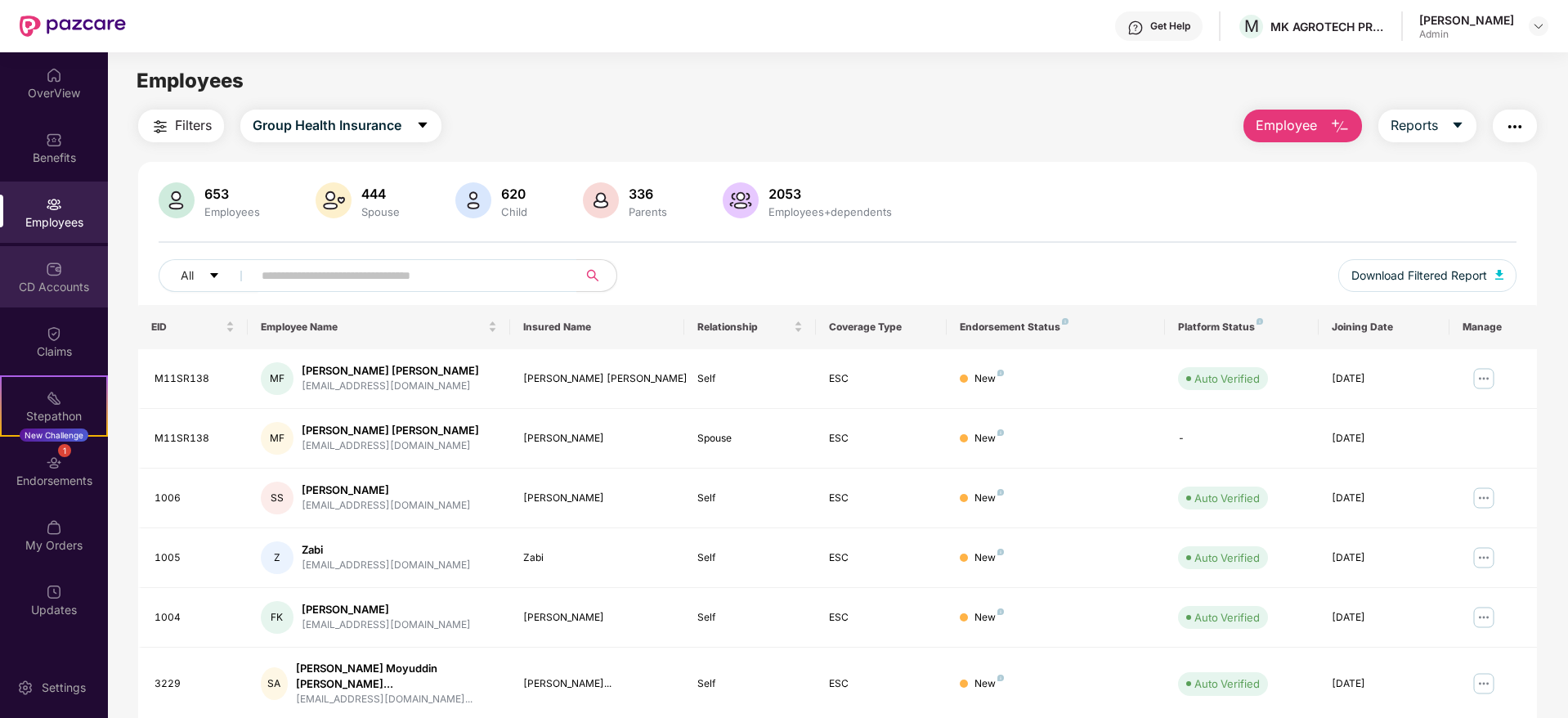
click at [58, 280] on div "CD Accounts" at bounding box center [53, 286] width 107 height 16
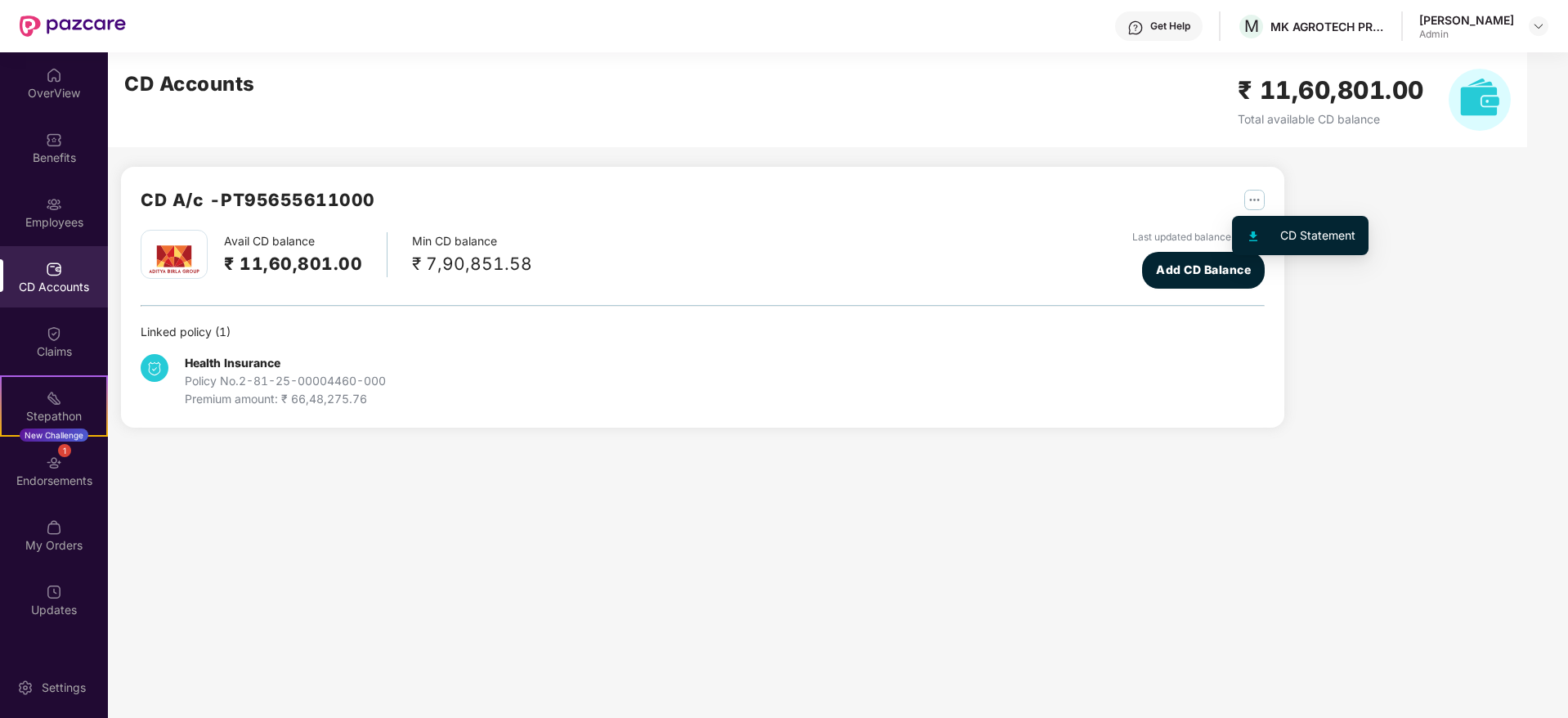
click at [1251, 203] on img "button" at bounding box center [1255, 200] width 21 height 21
click at [1313, 237] on div "CD Statement" at bounding box center [1318, 235] width 75 height 18
click at [1205, 271] on span "Add CD Balance" at bounding box center [1203, 269] width 94 height 18
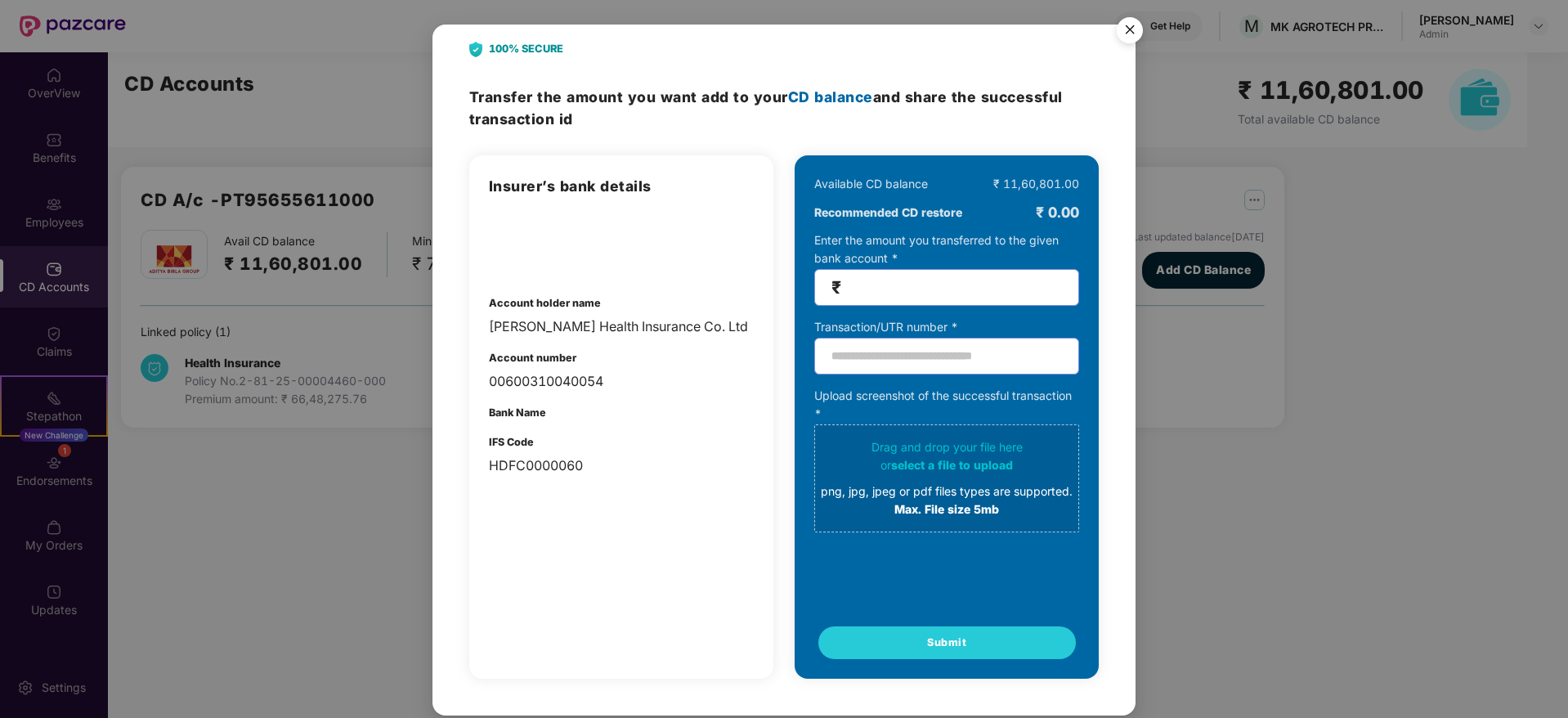
click at [1128, 35] on img "Close" at bounding box center [1130, 32] width 46 height 46
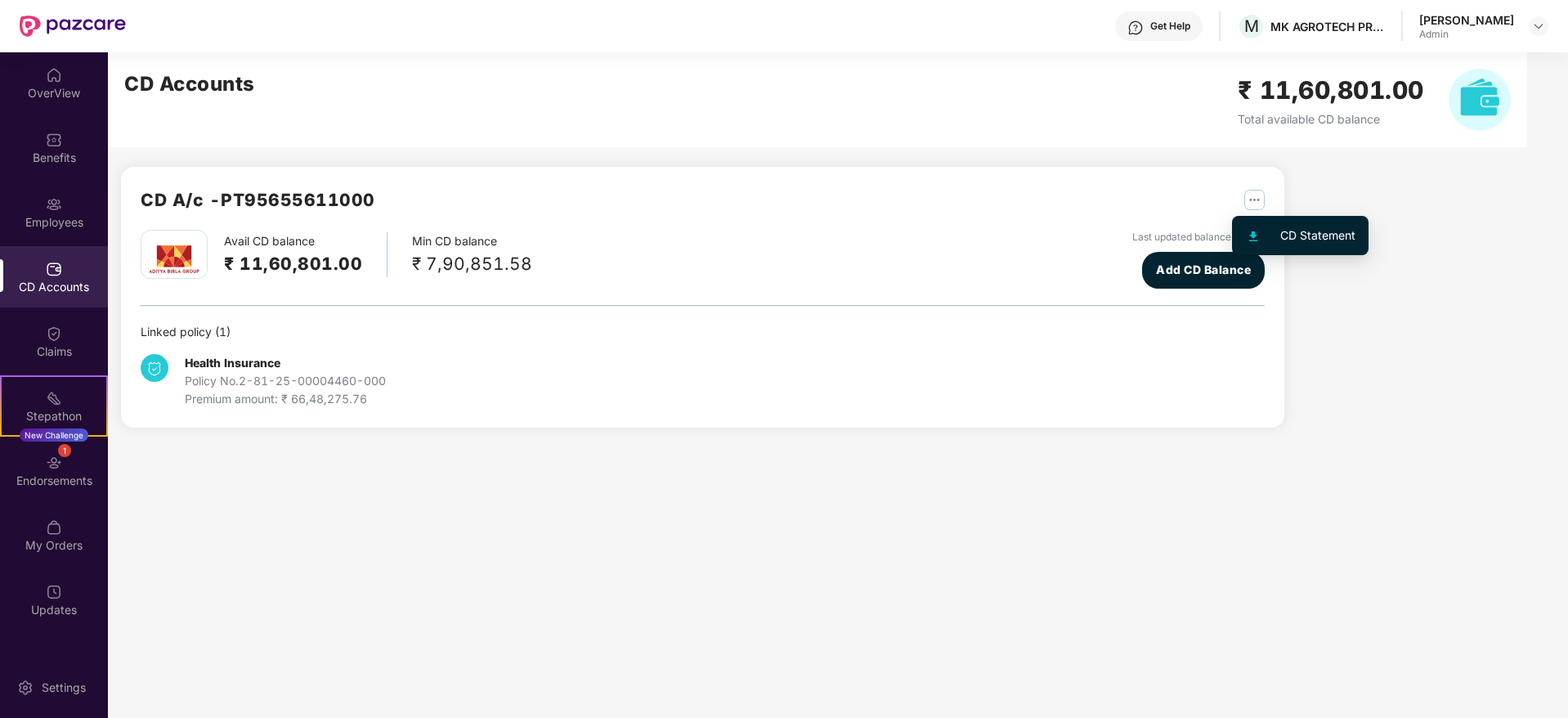
click at [1259, 202] on img "button" at bounding box center [1255, 200] width 21 height 21
click at [1304, 234] on div "CD Statement" at bounding box center [1318, 235] width 75 height 18
click at [1252, 200] on img "button" at bounding box center [1255, 200] width 21 height 21
click at [1256, 200] on img "button" at bounding box center [1255, 200] width 21 height 21
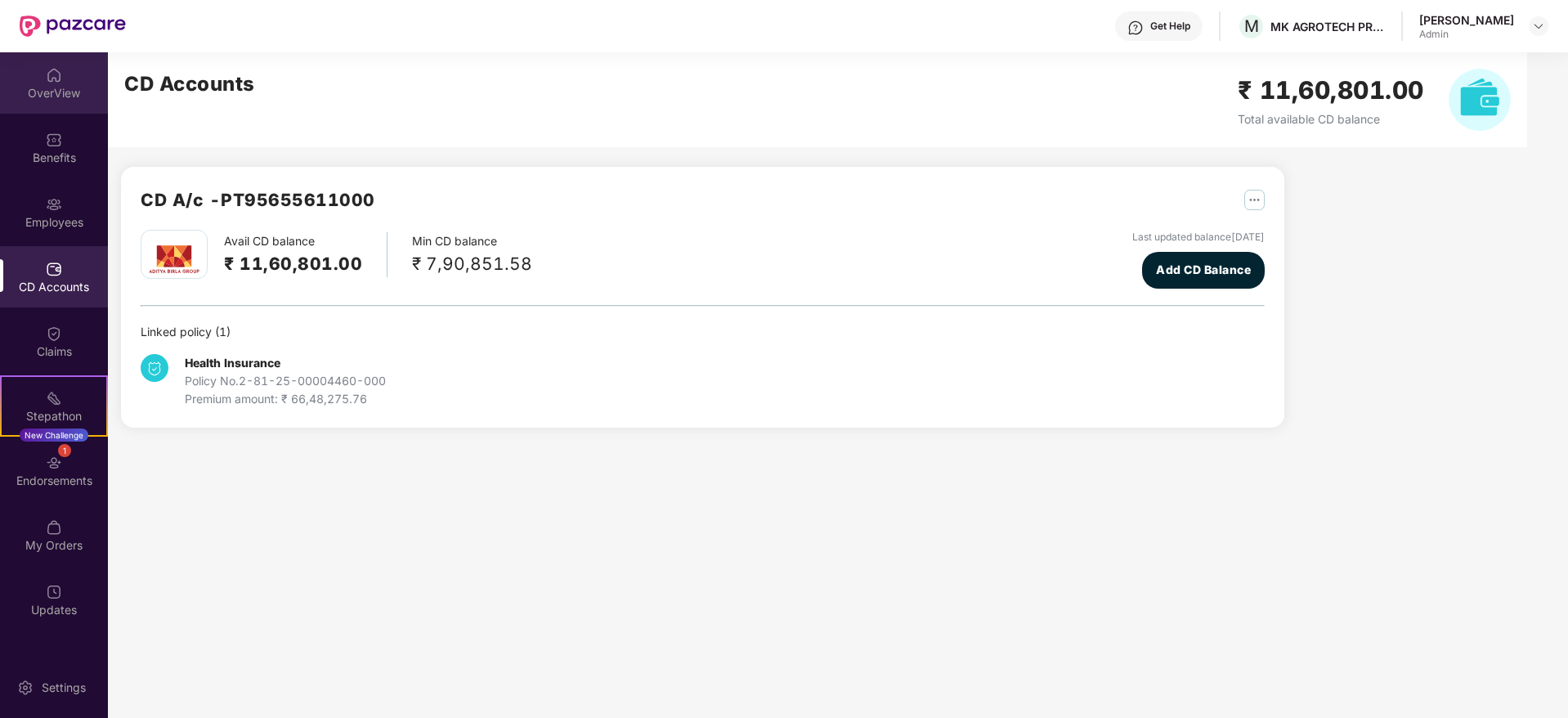
click at [56, 70] on img at bounding box center [53, 75] width 16 height 16
